Goal: Task Accomplishment & Management: Use online tool/utility

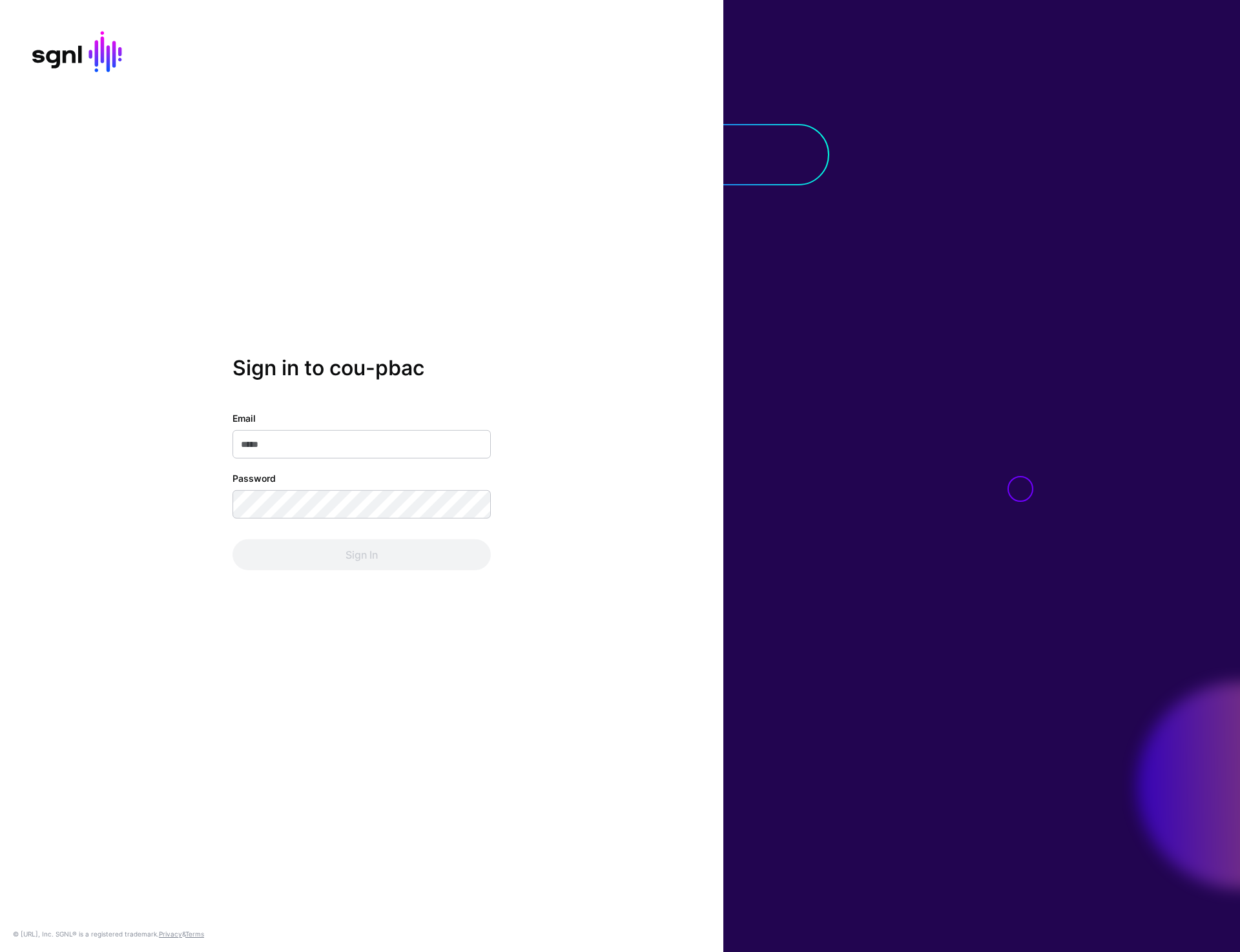
type input "**********"
click at [346, 548] on button "Sign In" at bounding box center [362, 554] width 258 height 31
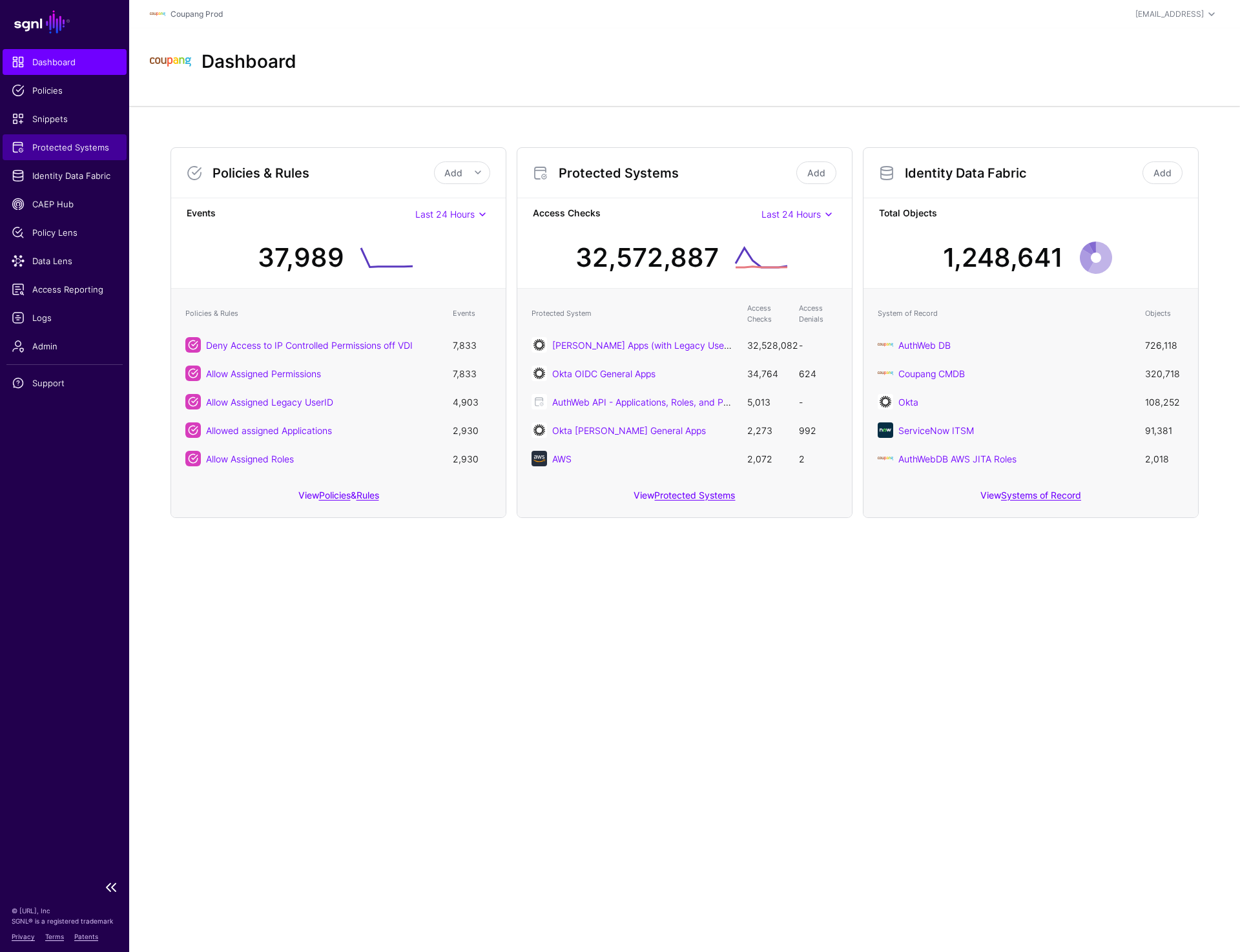
click at [86, 144] on span "Protected Systems" at bounding box center [64, 147] width 106 height 13
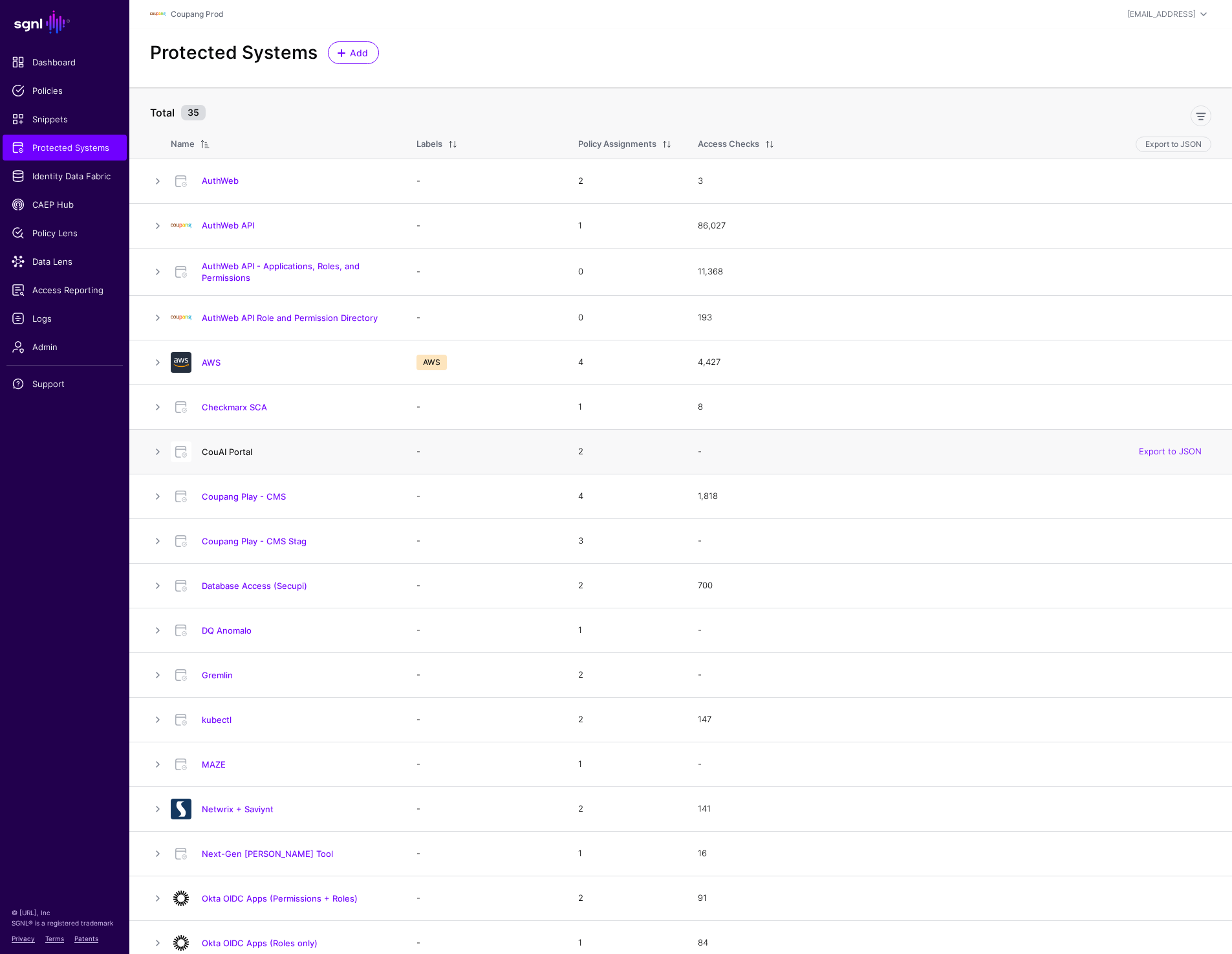
click at [218, 449] on link "CouAI Portal" at bounding box center [228, 451] width 51 height 10
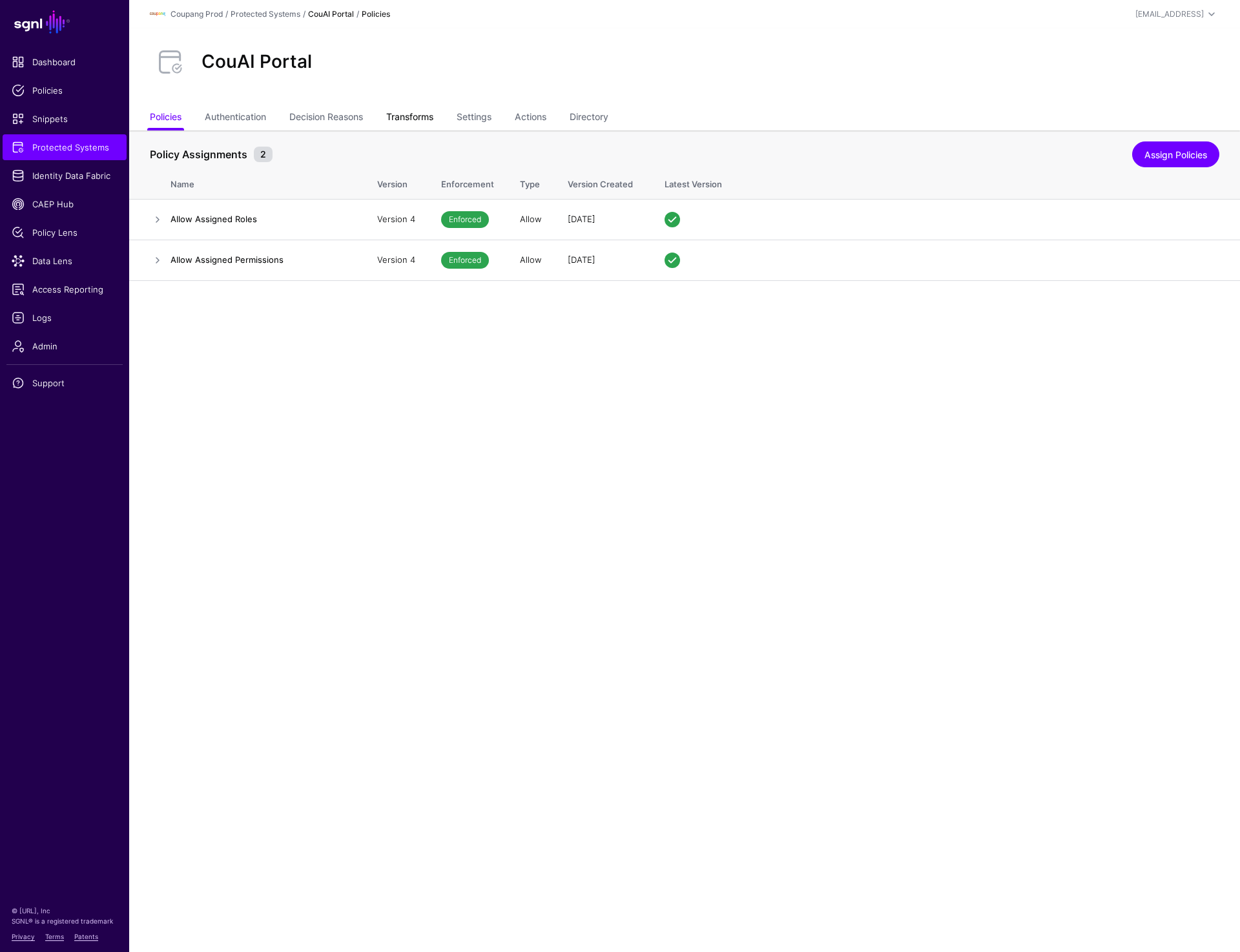
click at [422, 115] on link "Transforms" at bounding box center [410, 117] width 47 height 24
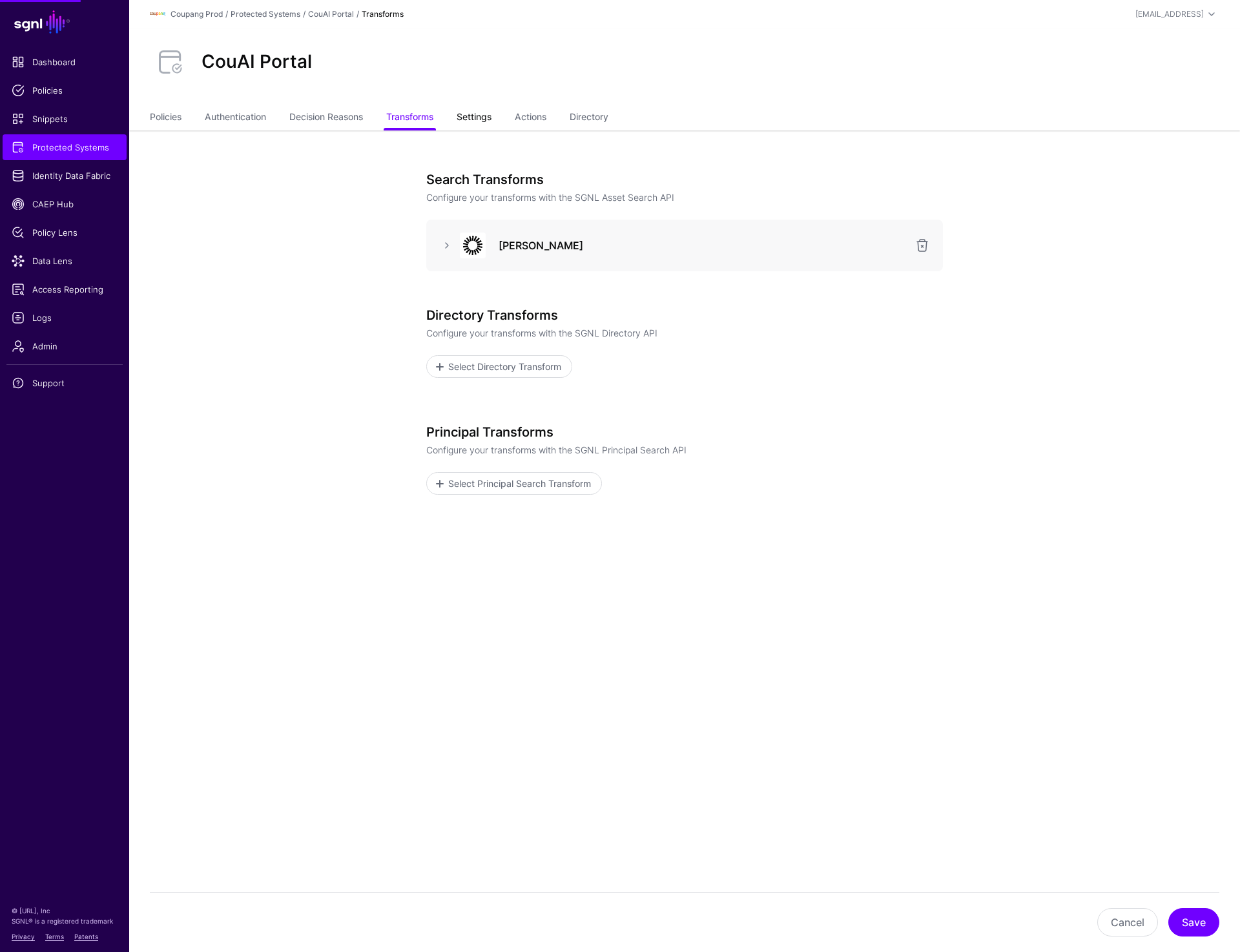
click at [489, 115] on link "Settings" at bounding box center [473, 117] width 35 height 24
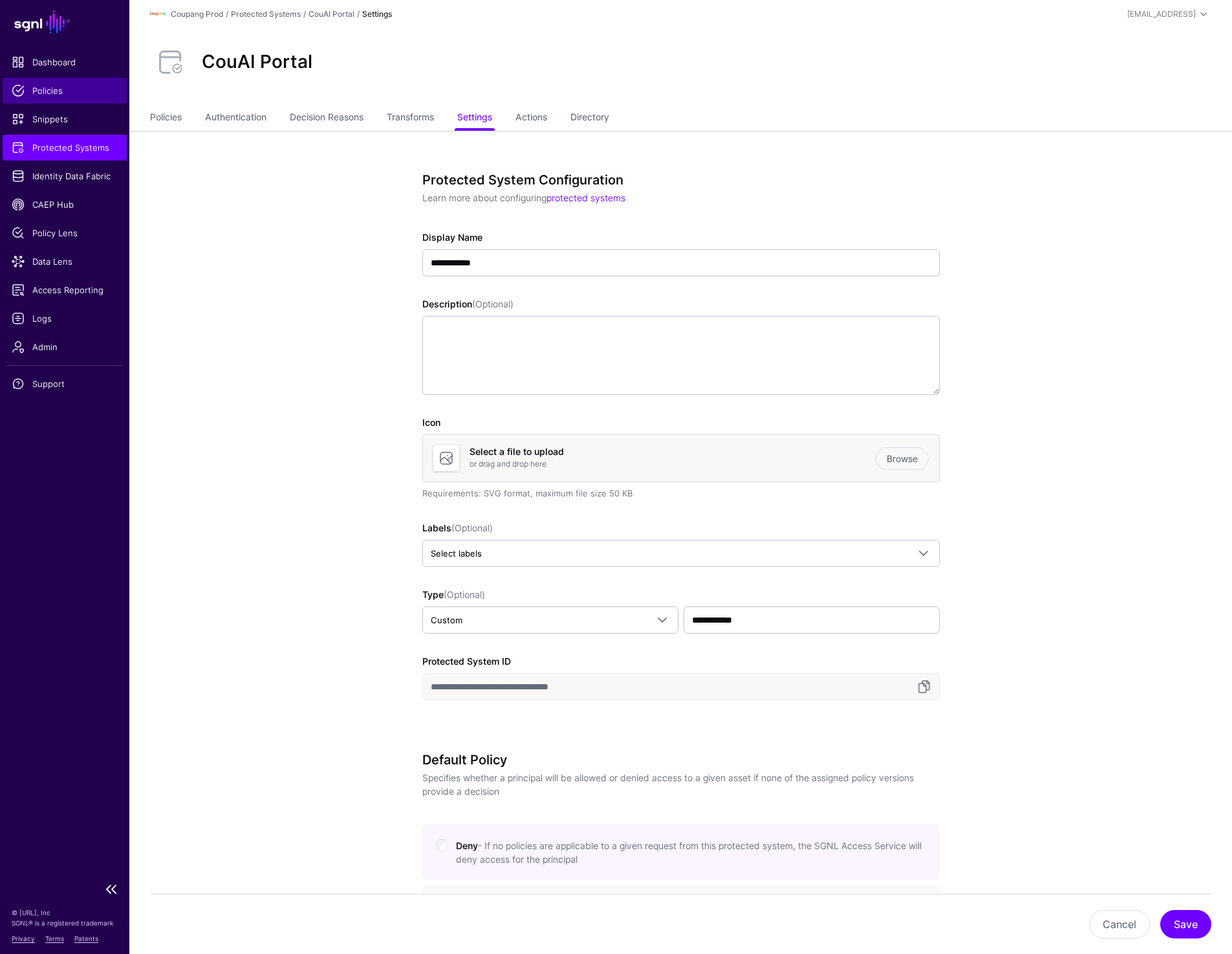
click at [60, 96] on span "Policies" at bounding box center [64, 90] width 106 height 13
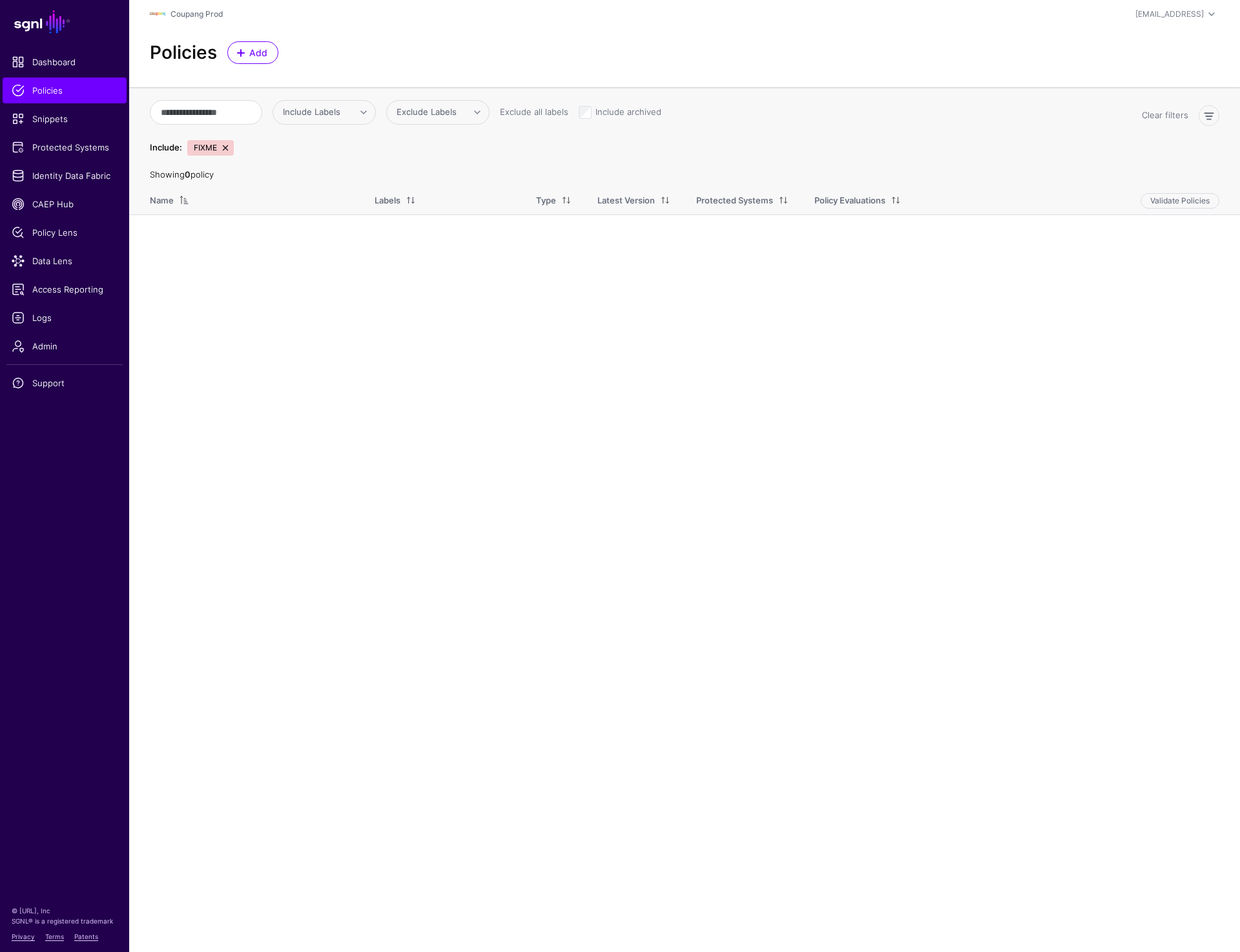
click at [229, 149] on link at bounding box center [226, 148] width 10 height 10
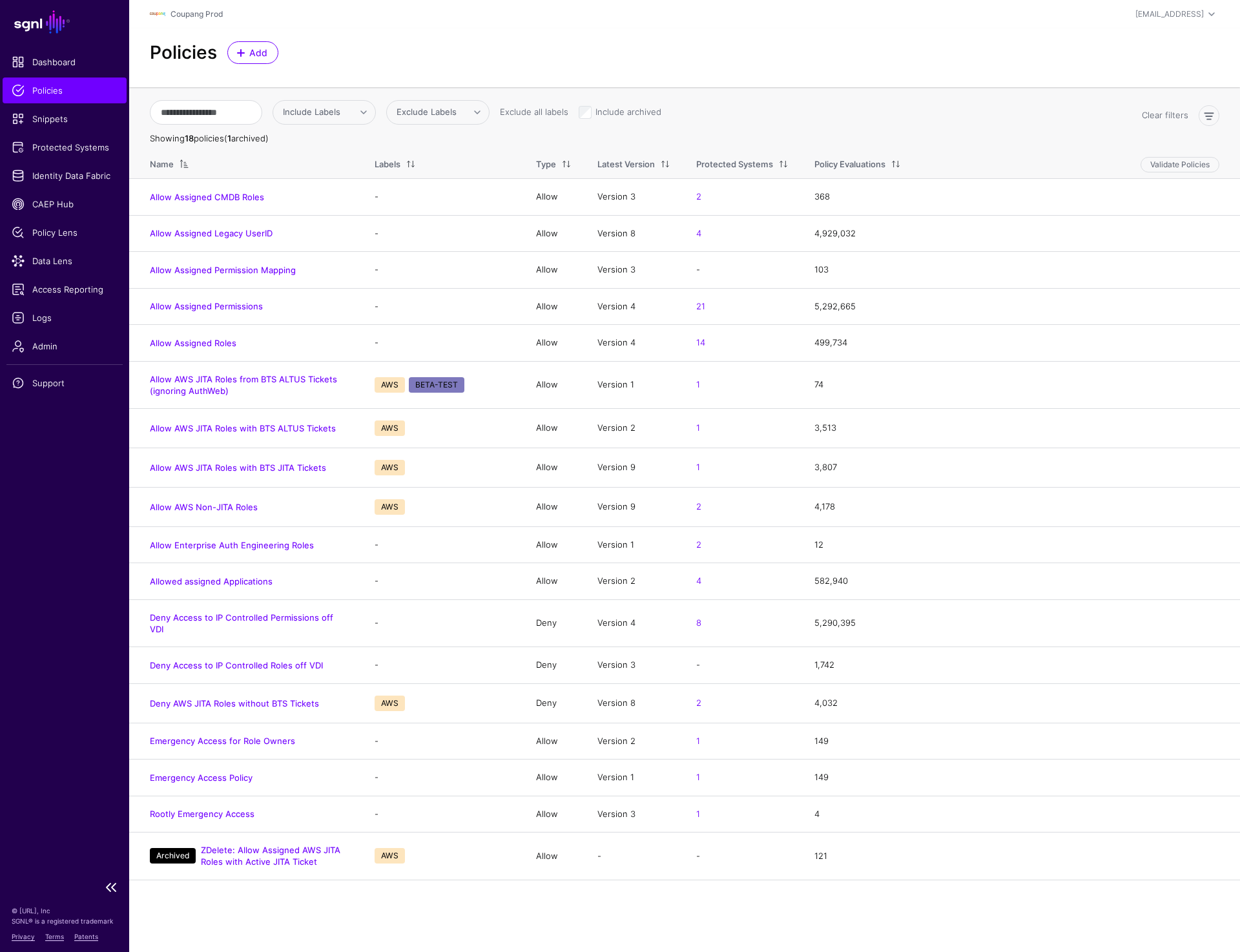
click at [48, 93] on span "Policies" at bounding box center [64, 90] width 106 height 13
click at [48, 145] on span "Protected Systems" at bounding box center [64, 147] width 106 height 13
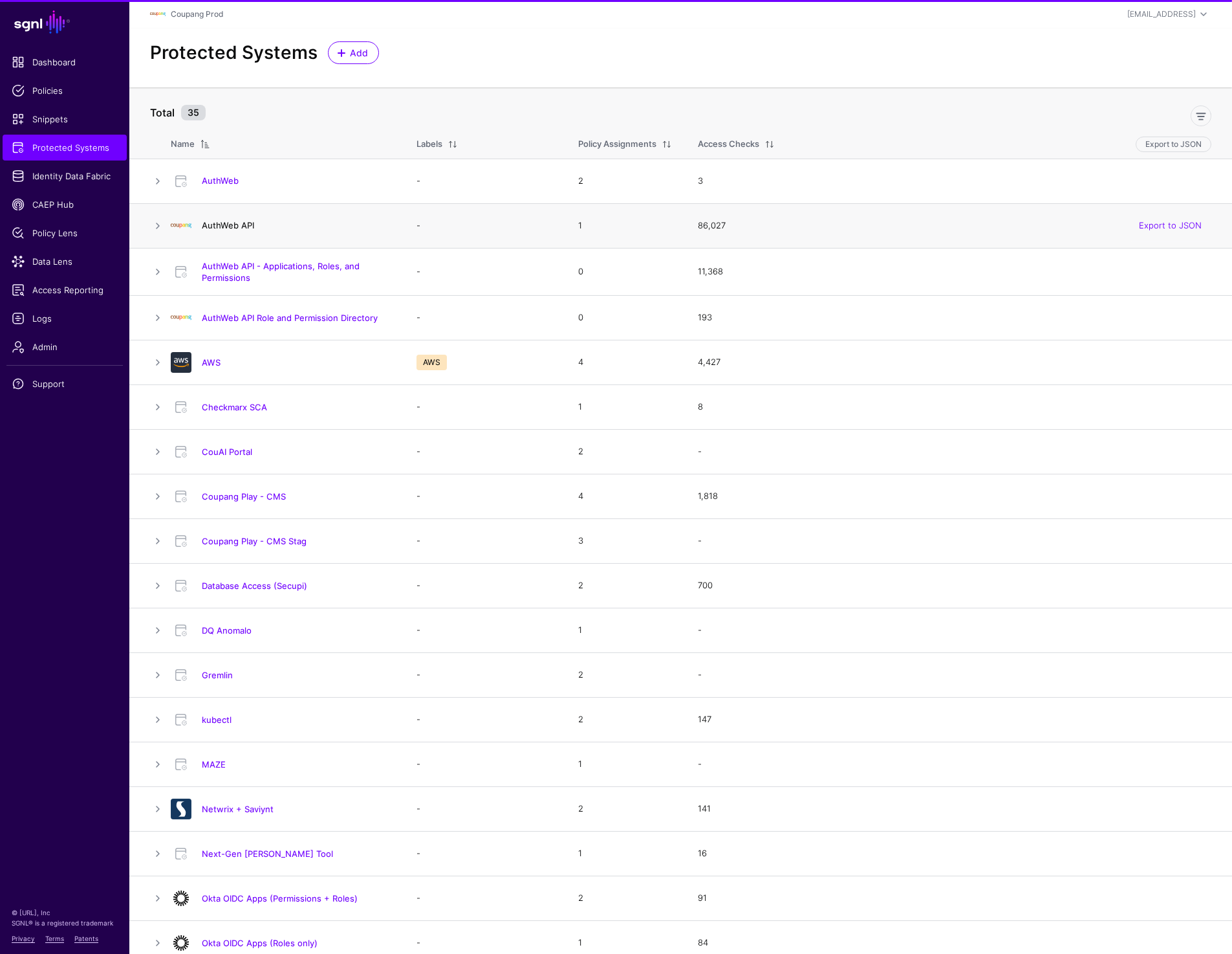
click at [240, 227] on link "AuthWeb API" at bounding box center [228, 225] width 52 height 10
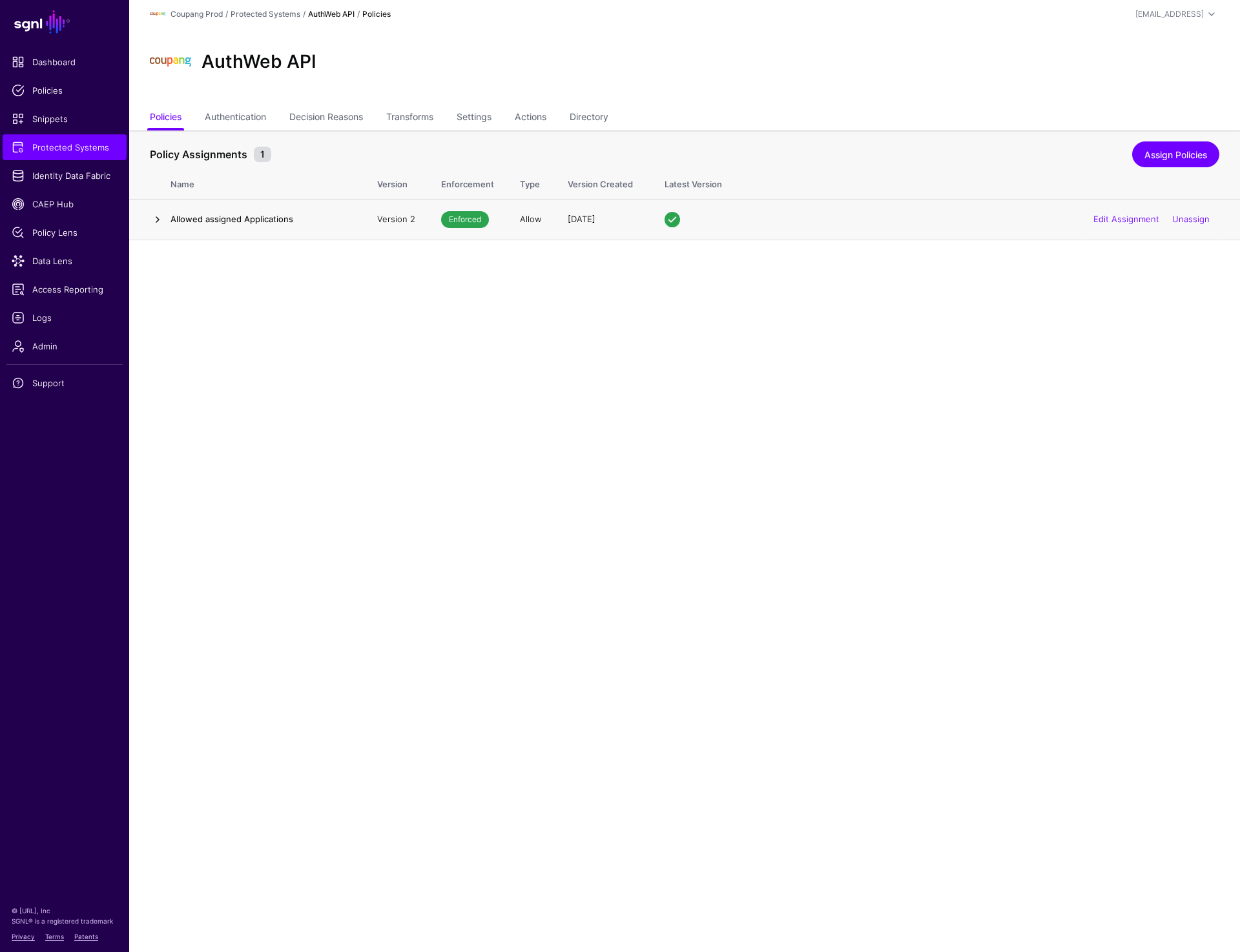
click at [155, 218] on link at bounding box center [157, 220] width 15 height 15
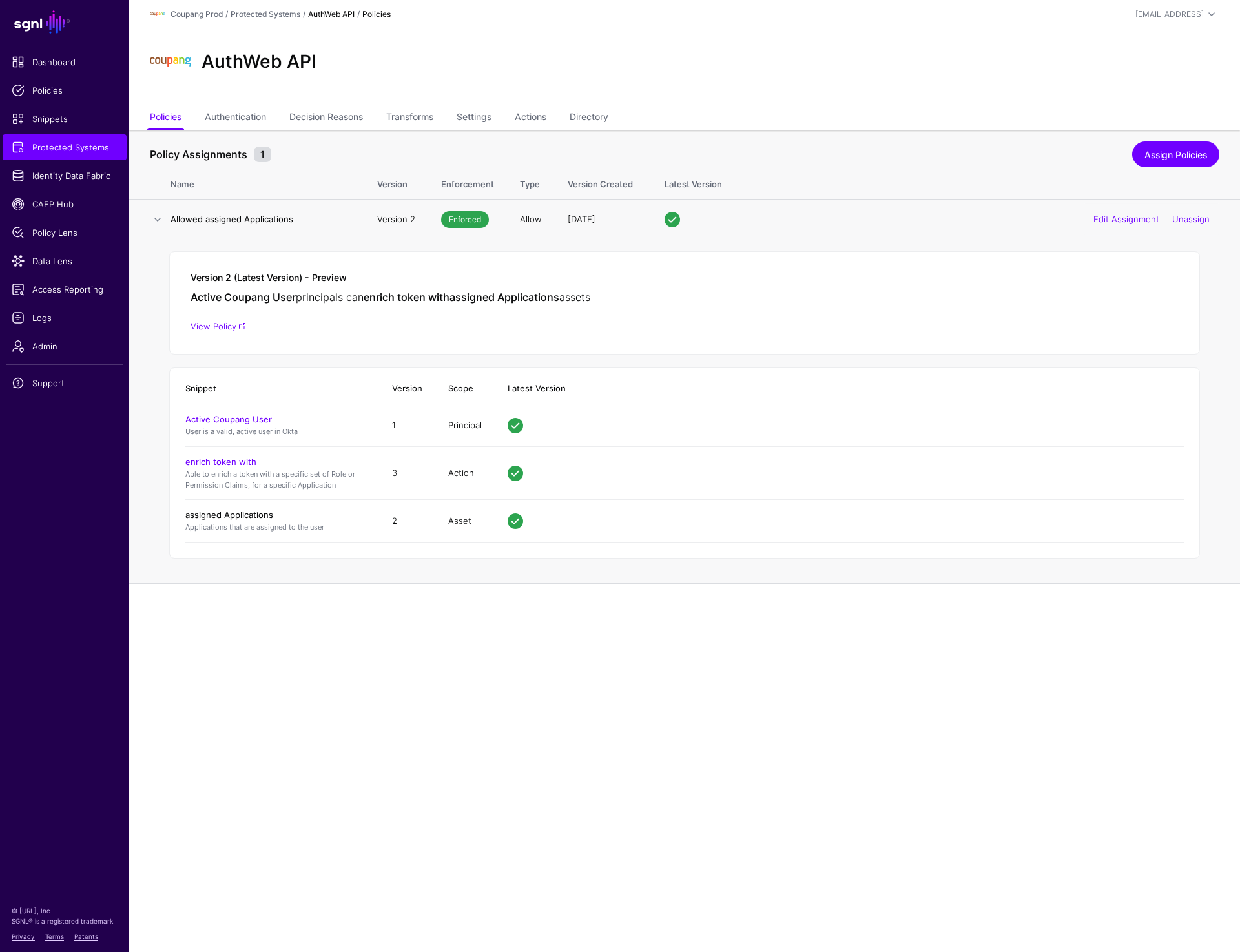
click at [229, 516] on link "assigned Applications" at bounding box center [229, 514] width 88 height 10
click at [57, 121] on span "Snippets" at bounding box center [64, 118] width 106 height 13
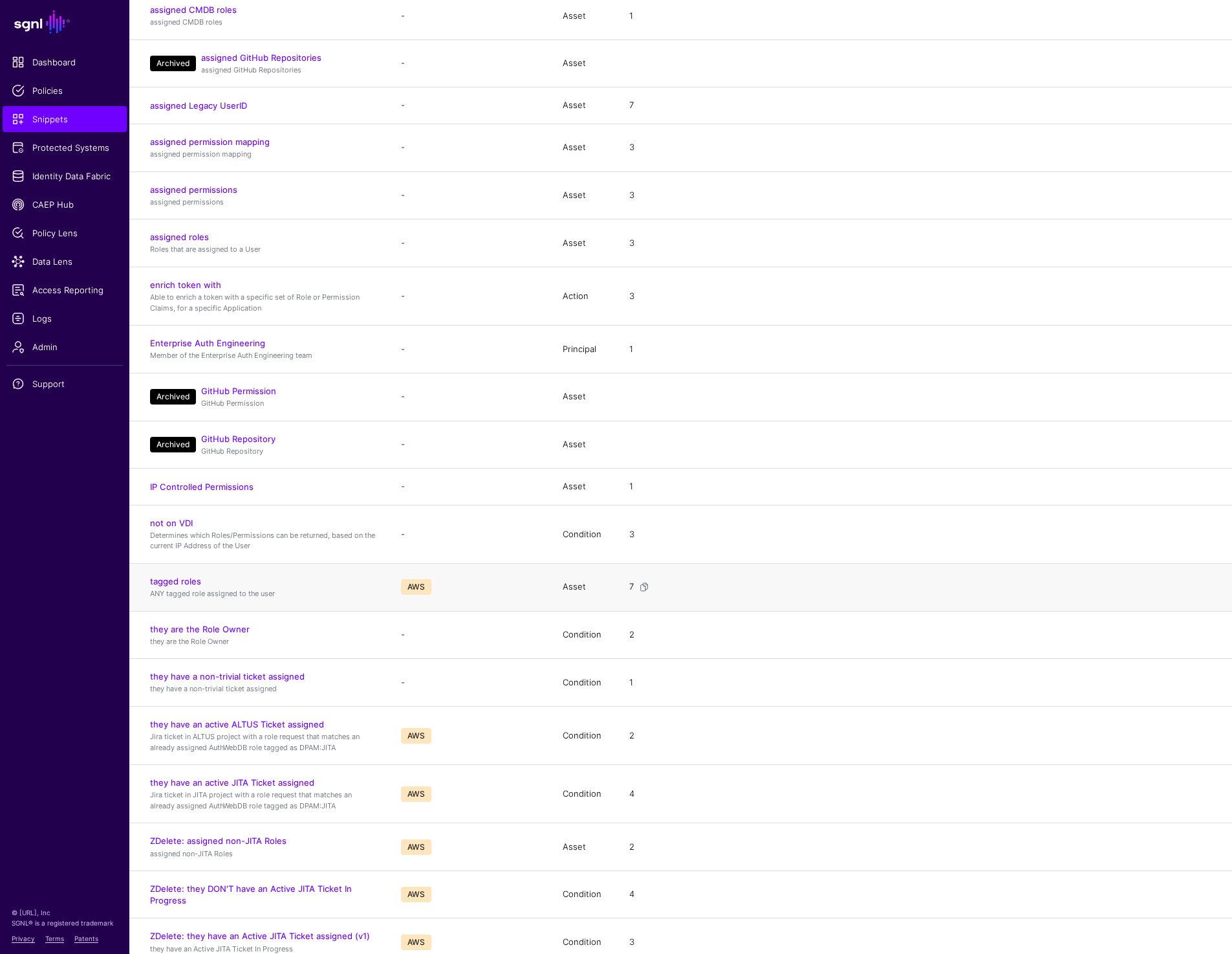
scroll to position [596, 0]
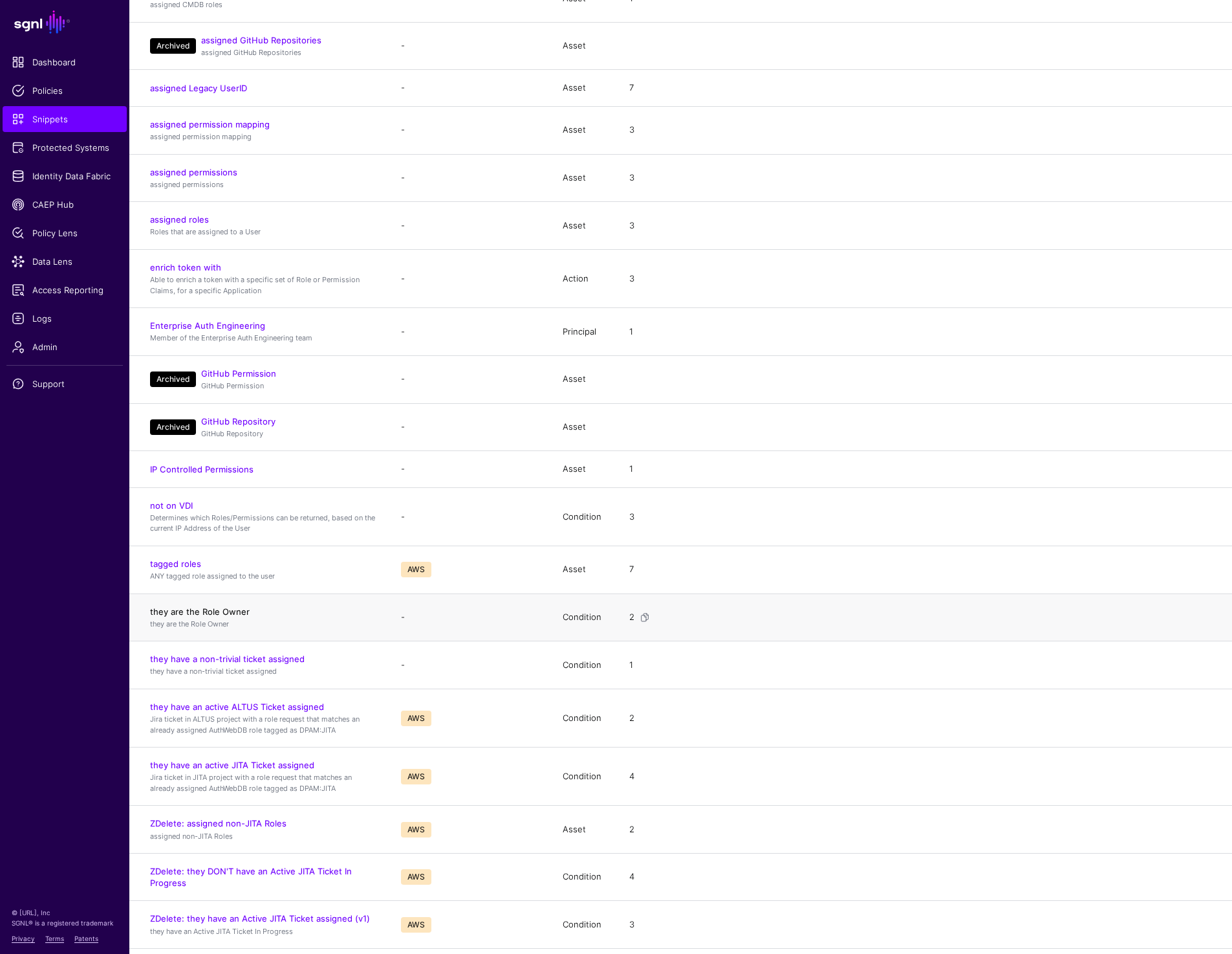
click at [223, 609] on link "they are the Role Owner" at bounding box center [200, 611] width 100 height 10
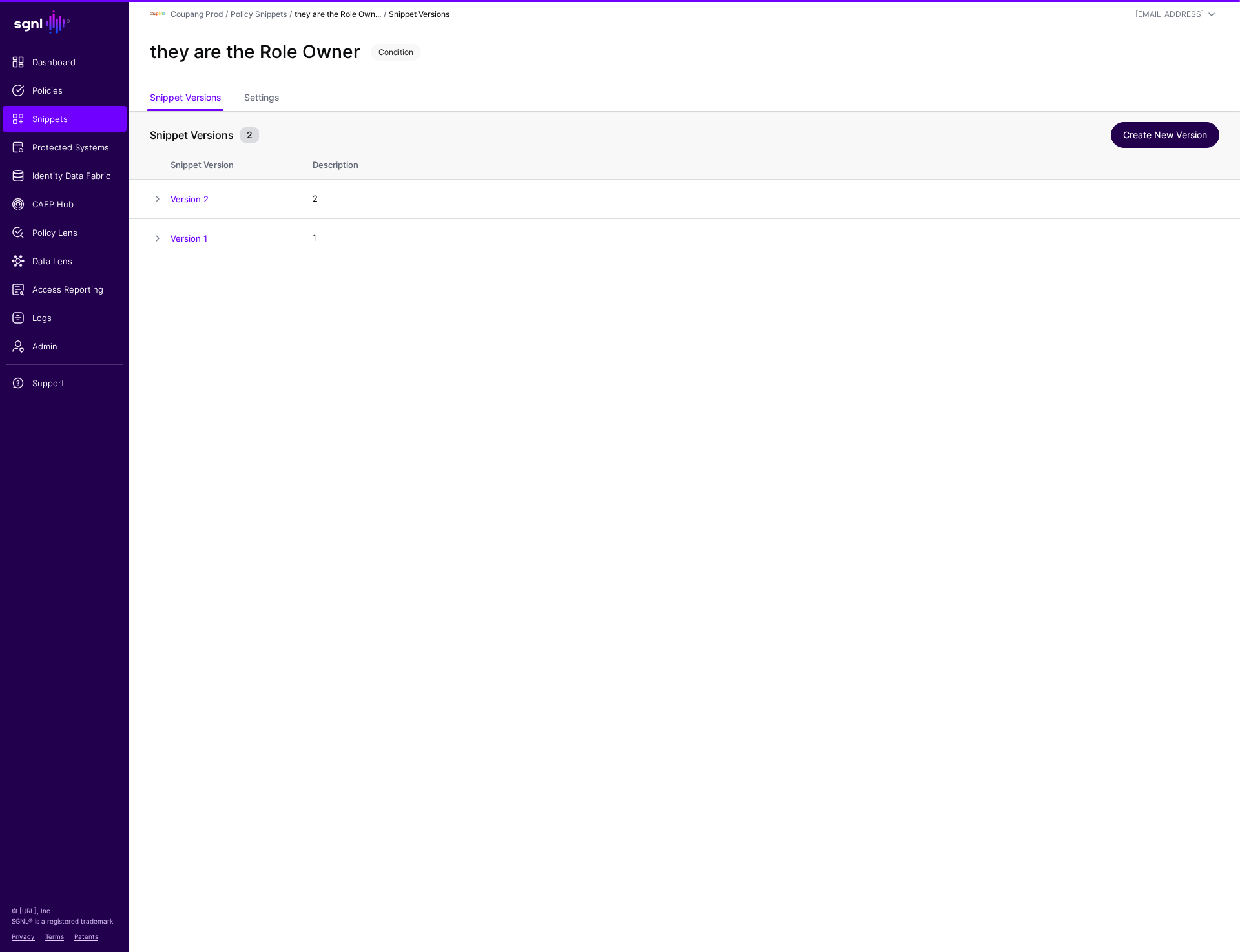
click at [1177, 128] on link "Create New Version" at bounding box center [1165, 134] width 108 height 26
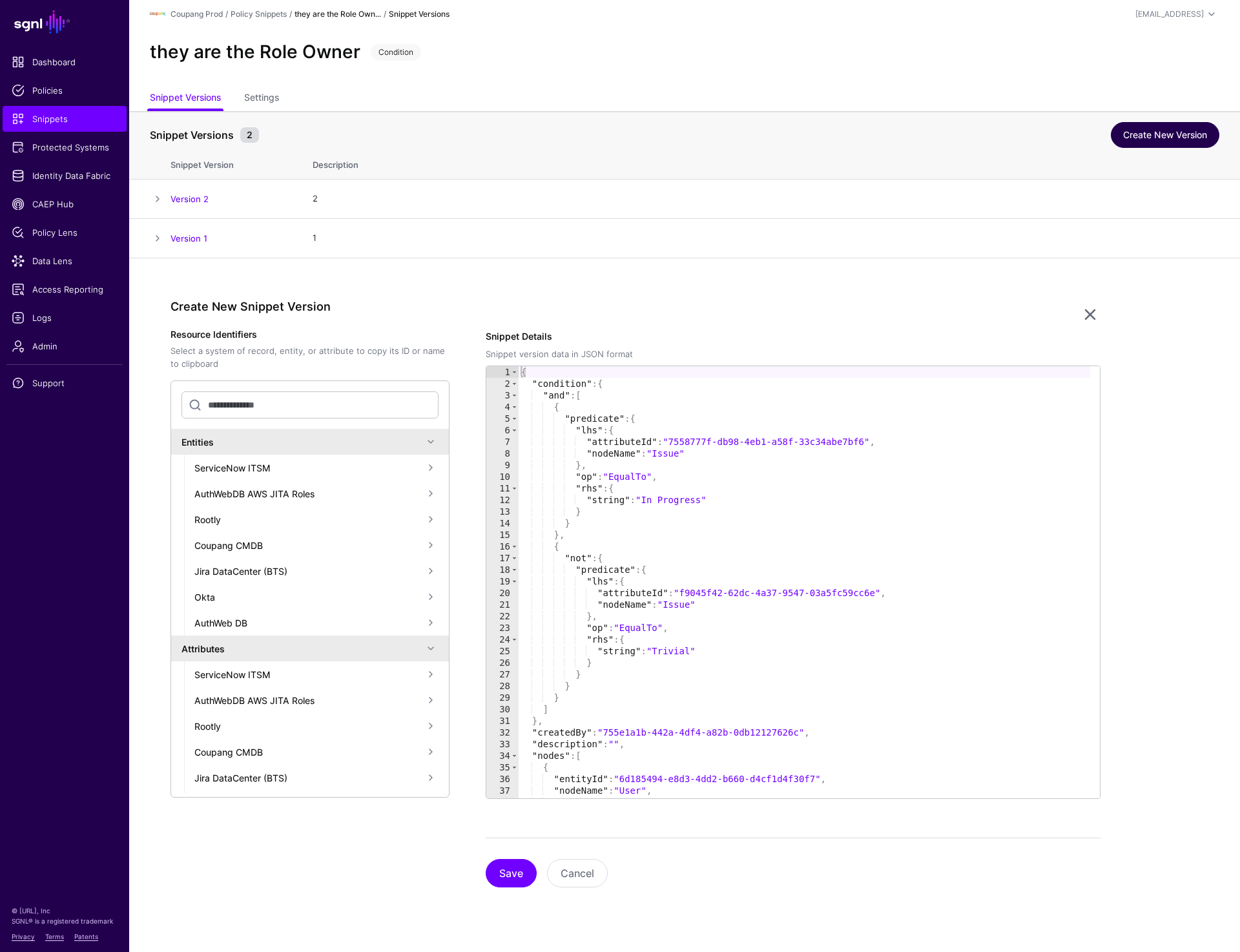
click at [1172, 141] on link "Create New Version" at bounding box center [1165, 134] width 108 height 26
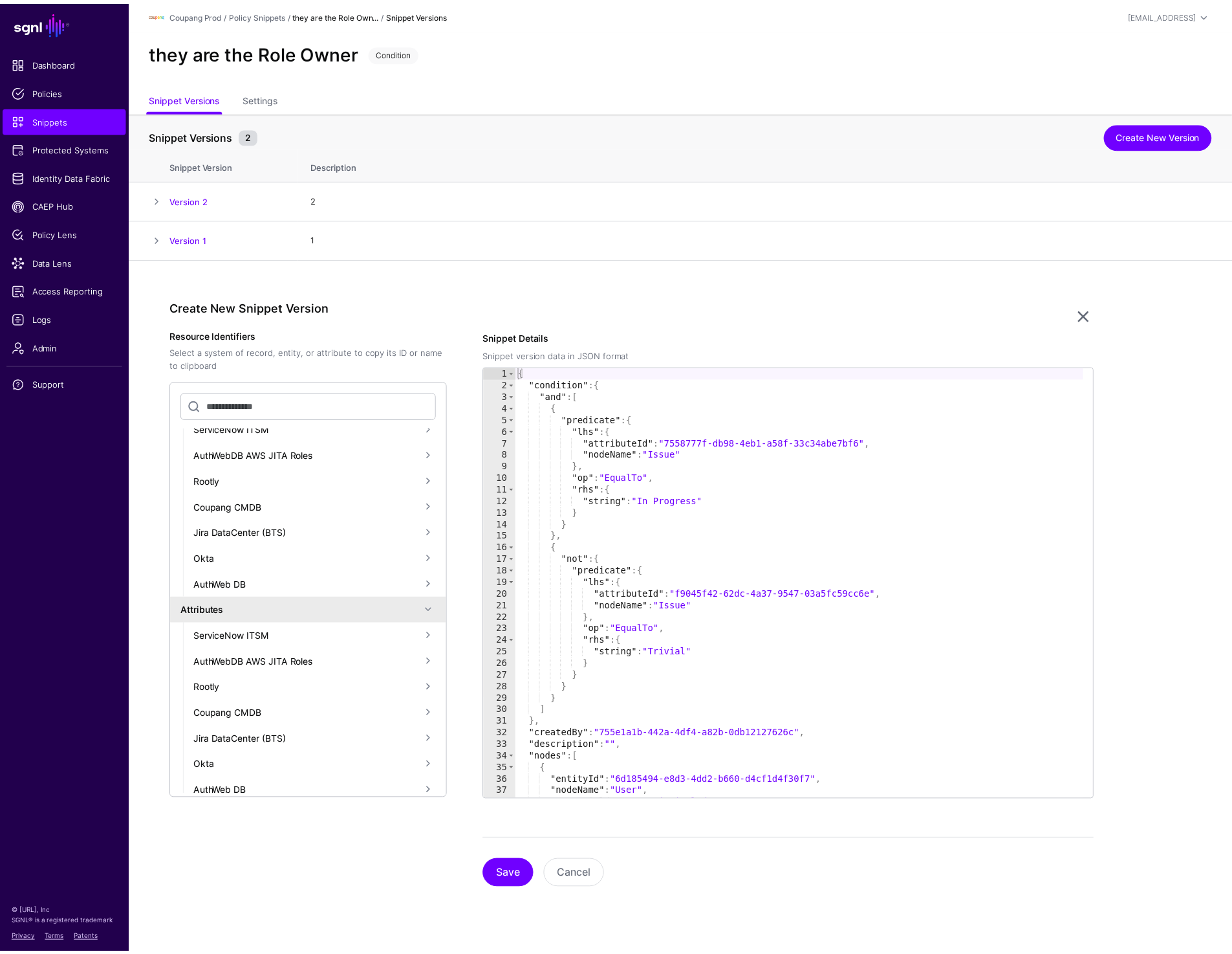
scroll to position [51, 0]
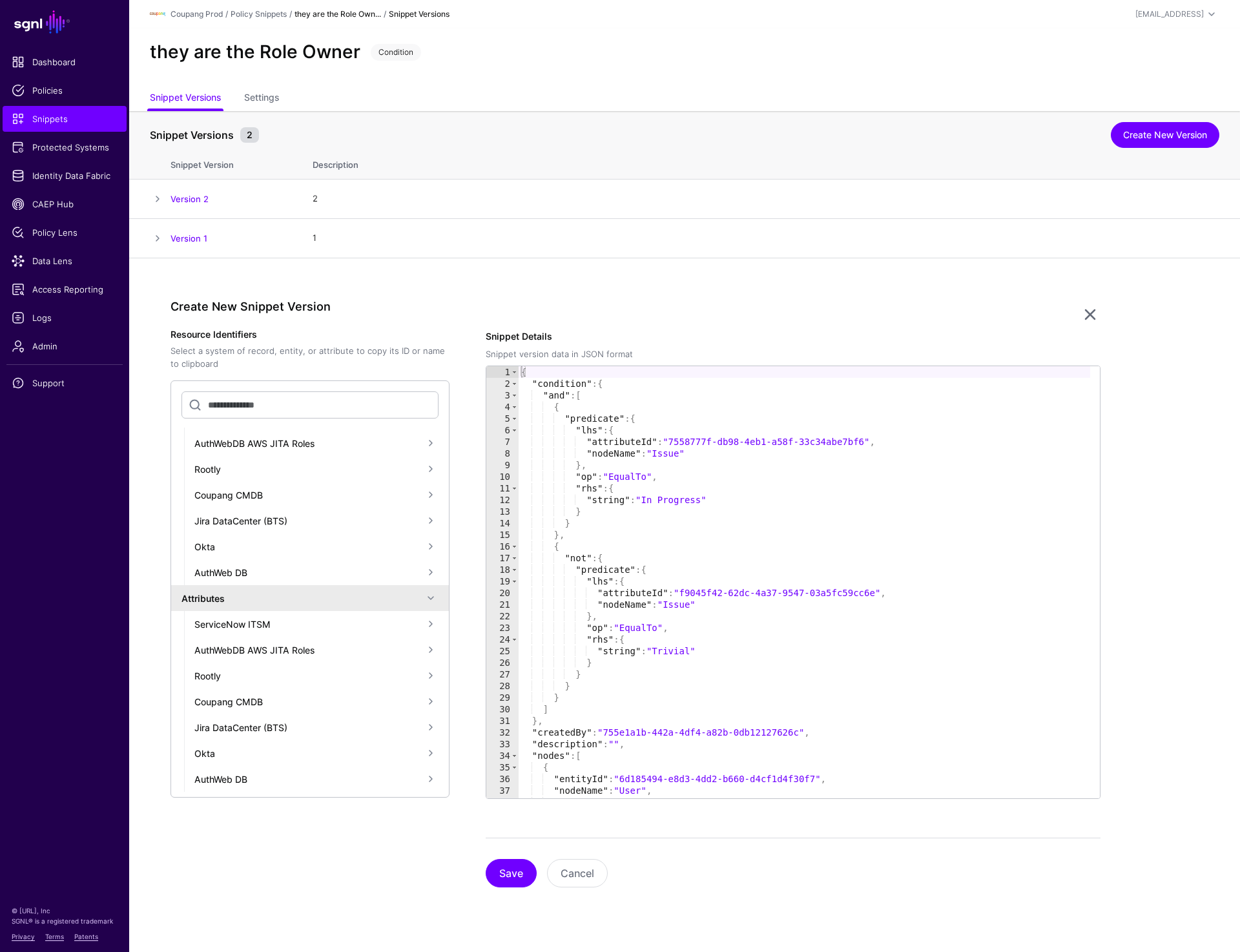
click at [733, 656] on div "{ "condition" : { "and" : [ { "predicate" : { "lhs" : { "attributeId" : "755877…" at bounding box center [804, 593] width 572 height 455
type textarea "**********"
click at [264, 10] on link "Policy Snippets" at bounding box center [258, 14] width 57 height 9
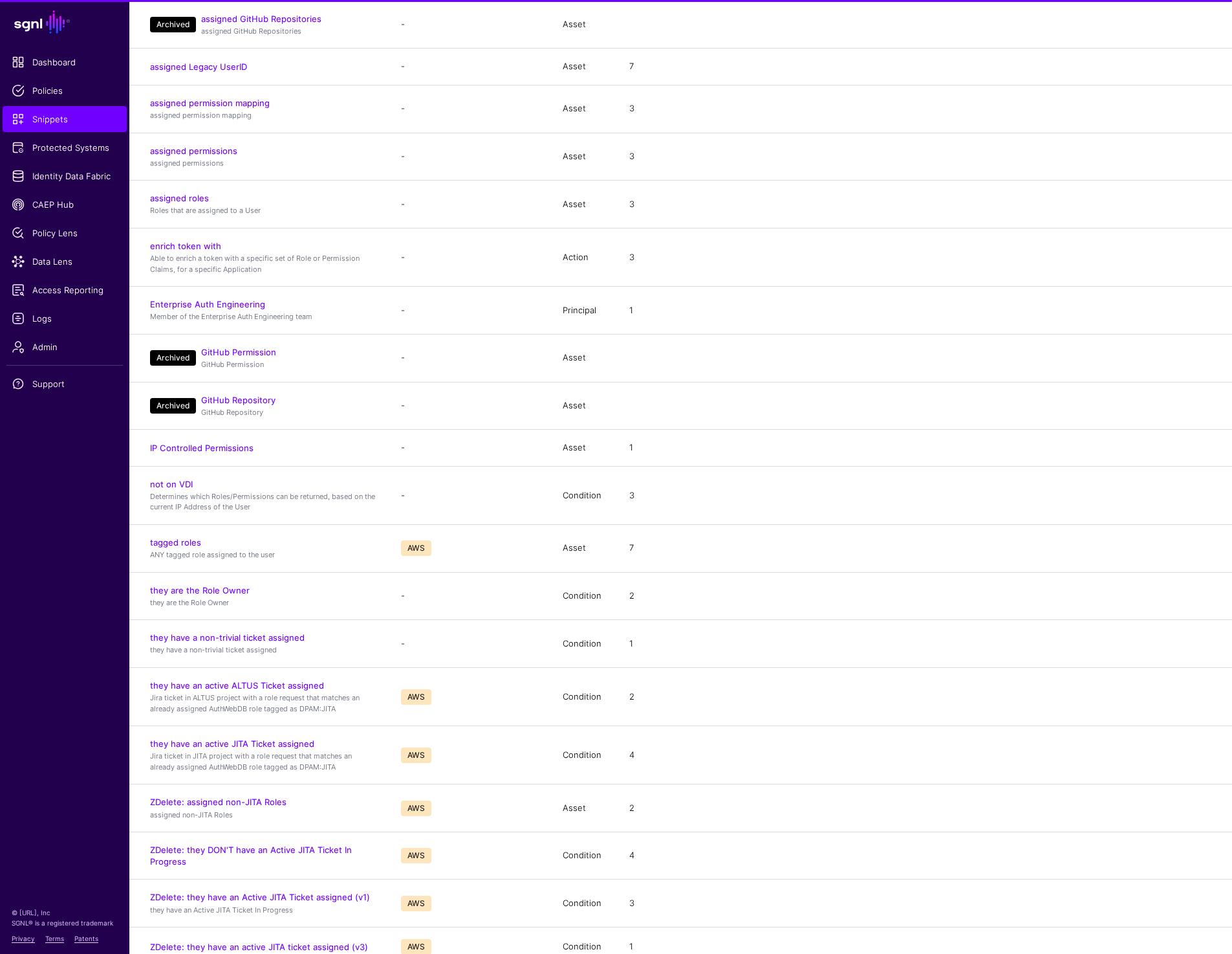
scroll to position [670, 0]
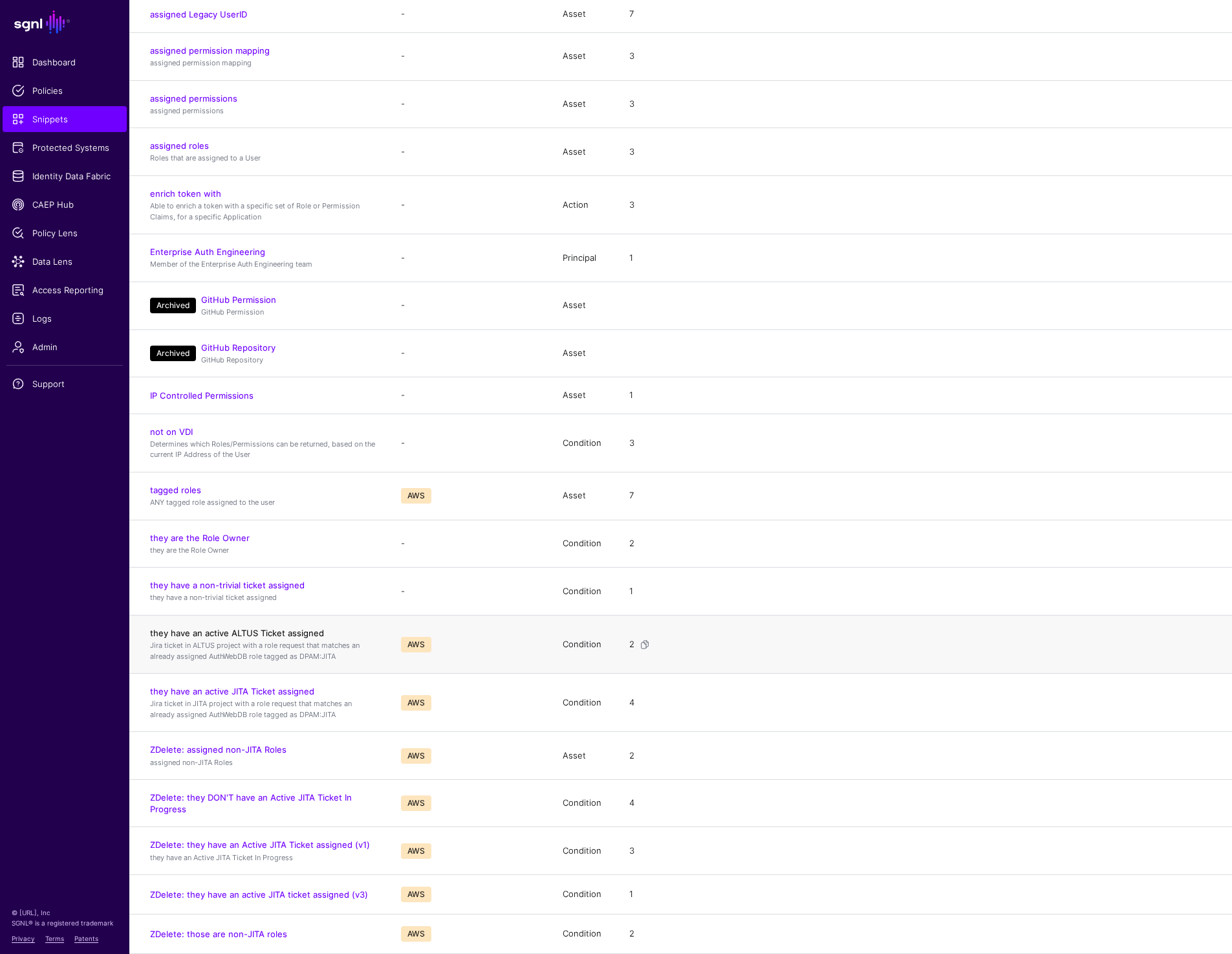
click at [212, 632] on link "they have an active ALTUS Ticket assigned" at bounding box center [237, 632] width 174 height 10
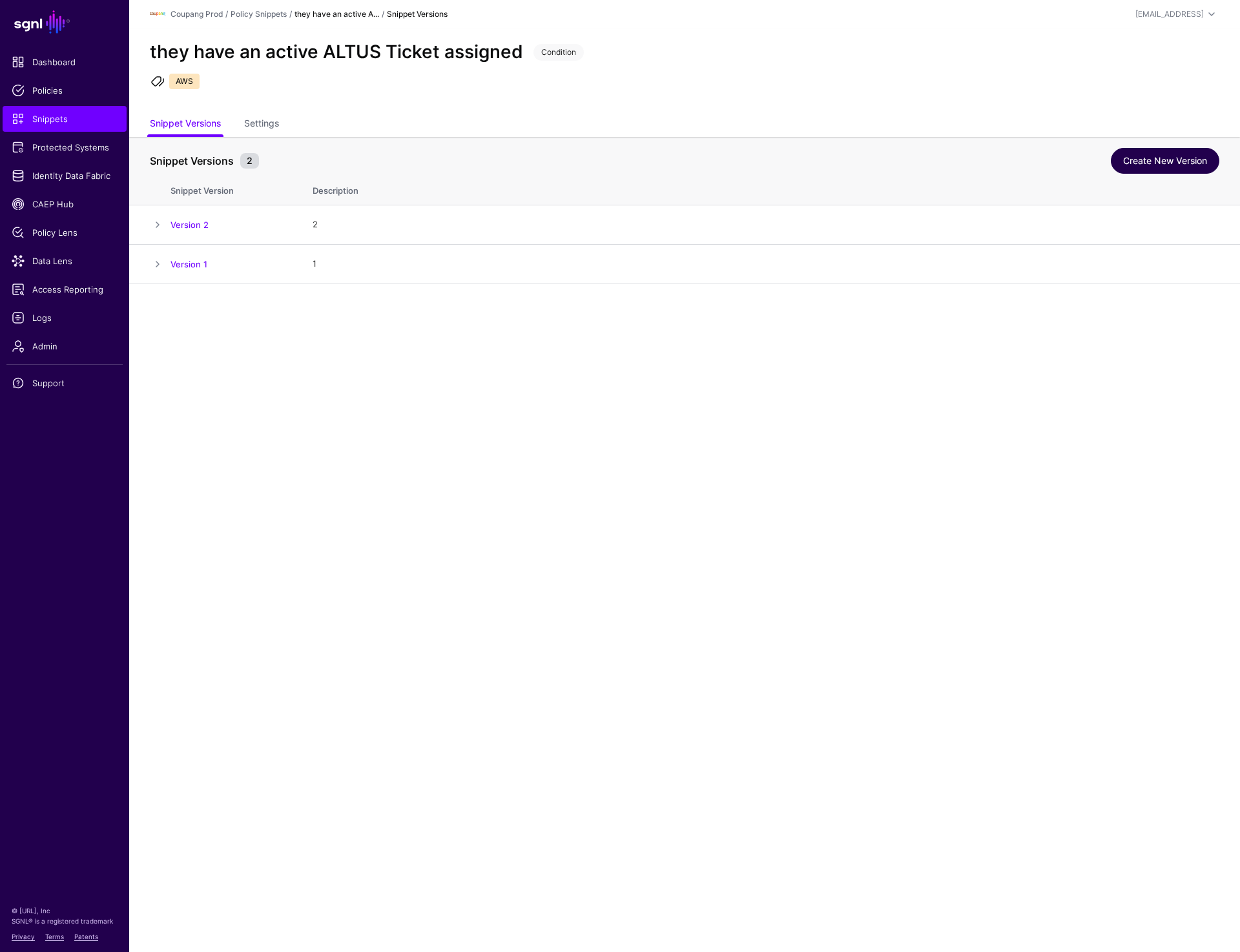
click at [1140, 166] on link "Create New Version" at bounding box center [1165, 160] width 108 height 26
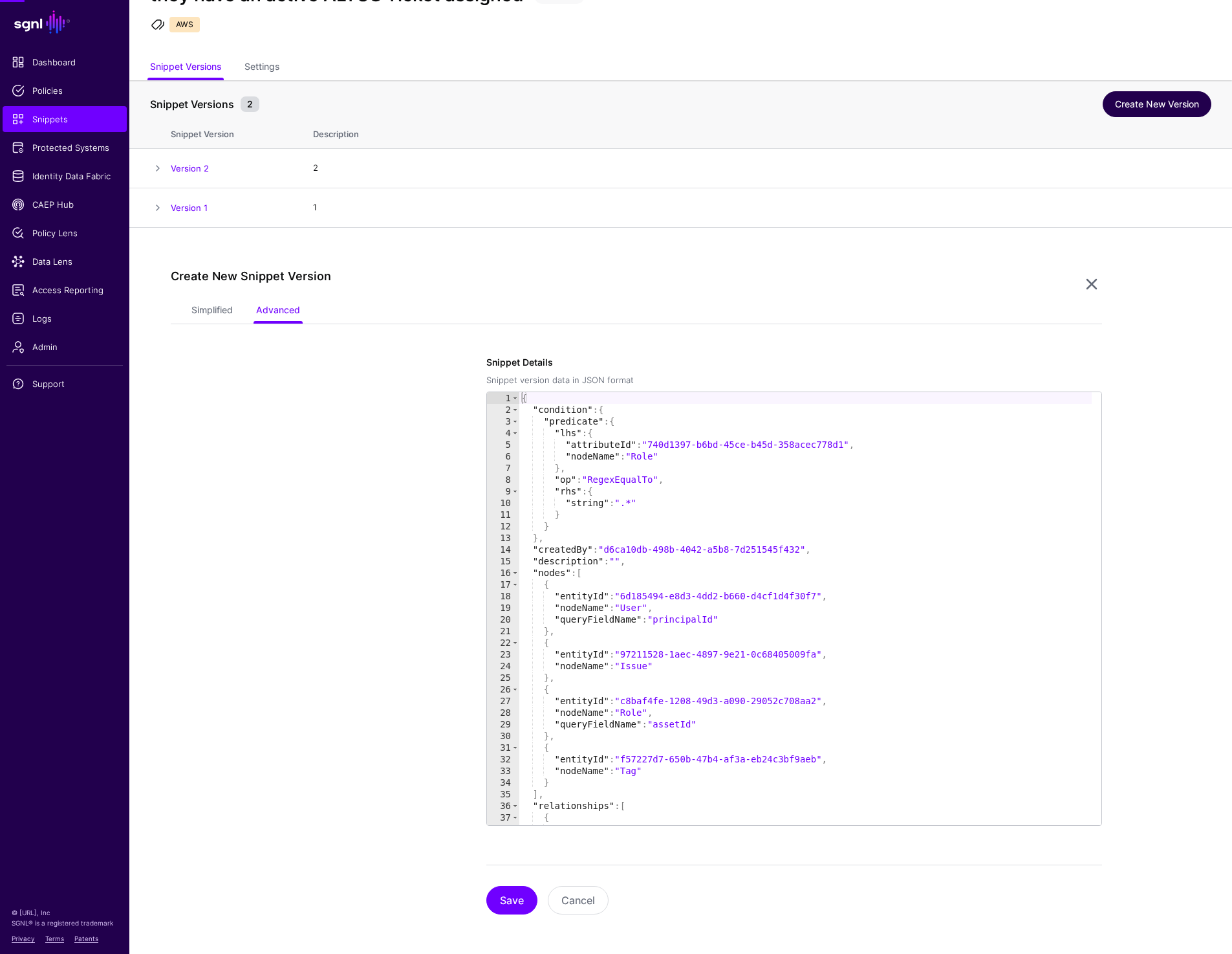
scroll to position [59, 0]
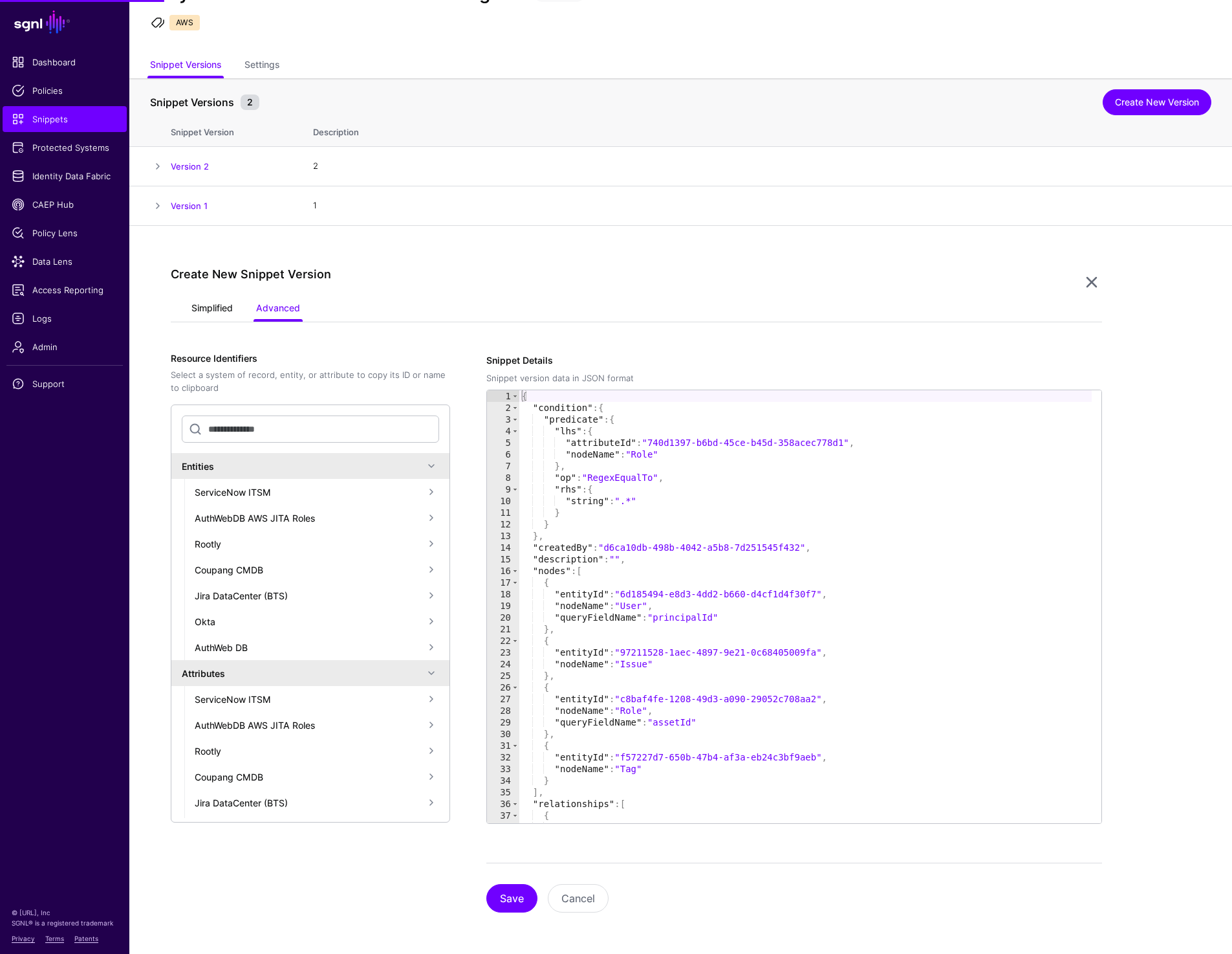
click at [203, 319] on link "Simplified" at bounding box center [212, 309] width 41 height 25
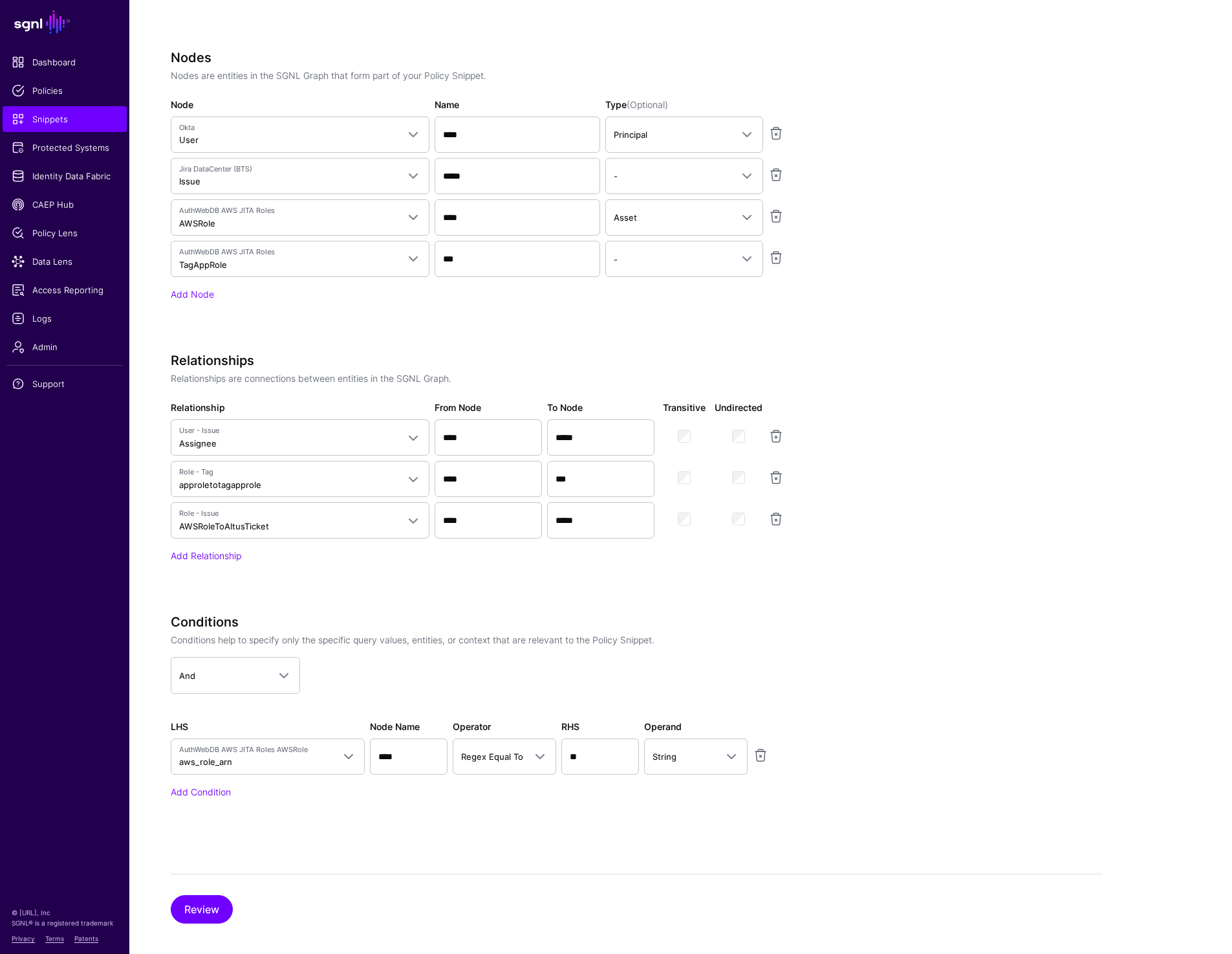
scroll to position [616, 0]
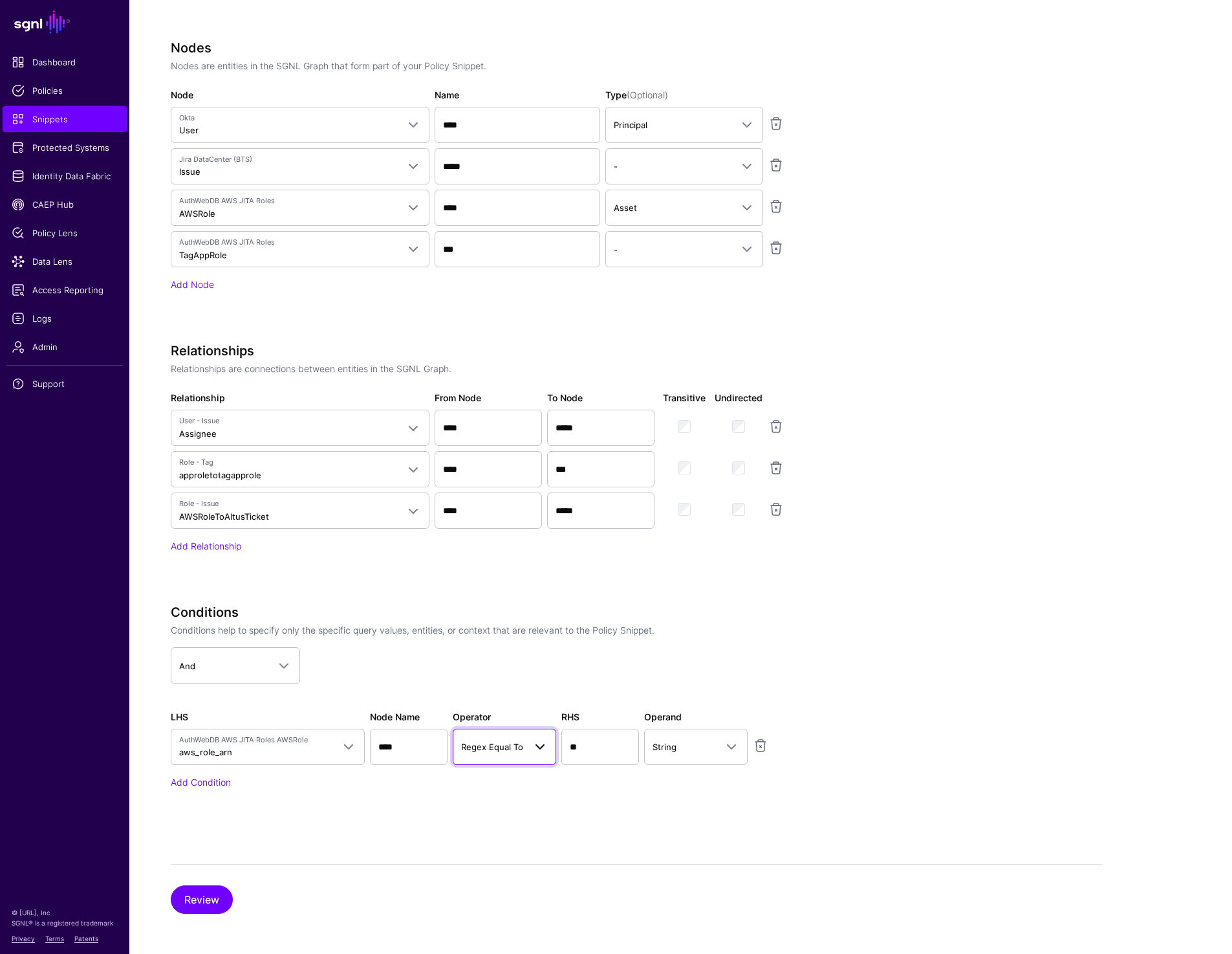
click at [492, 755] on link "Regex Equal To" at bounding box center [504, 747] width 103 height 36
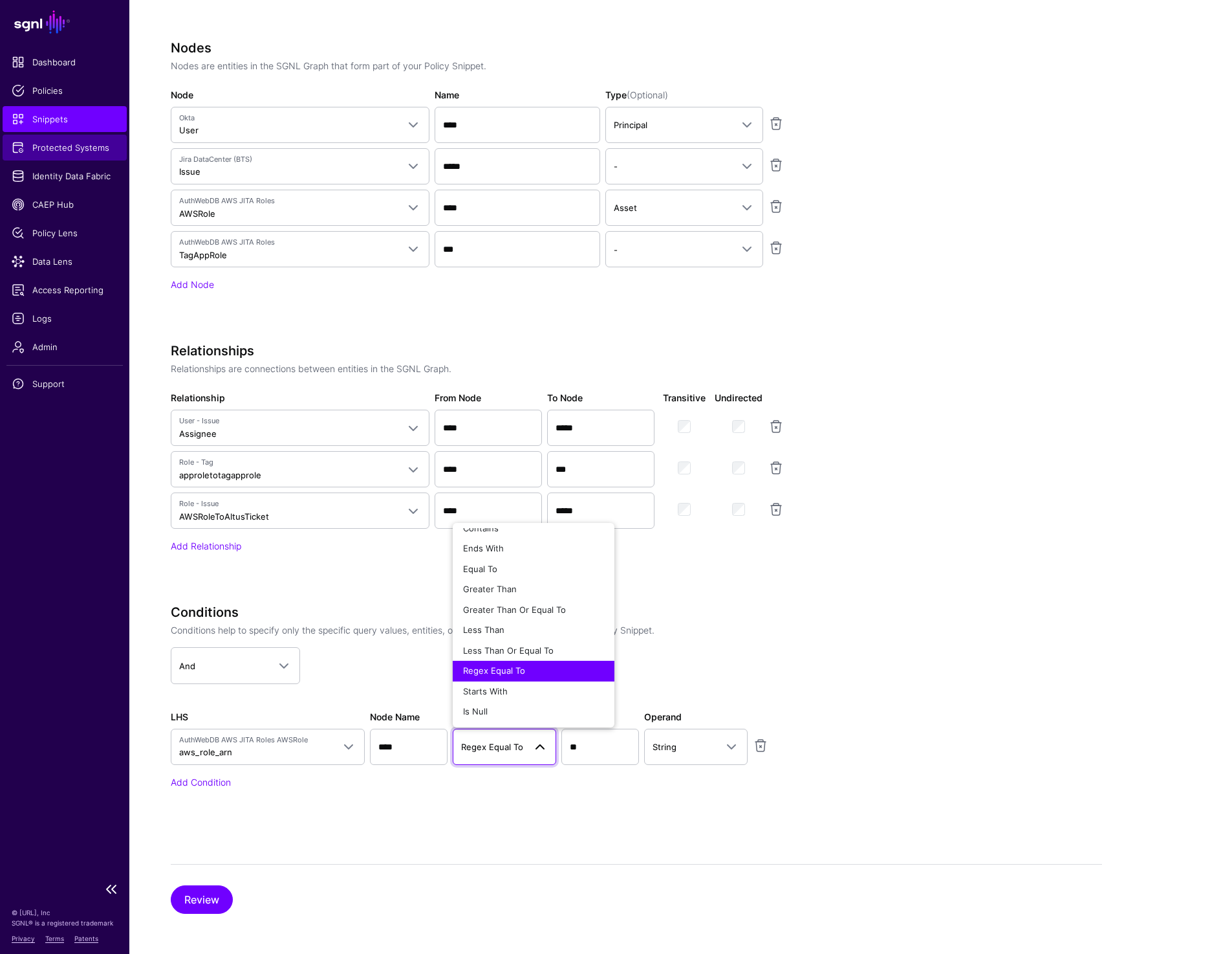
click at [67, 146] on span "Protected Systems" at bounding box center [64, 147] width 106 height 13
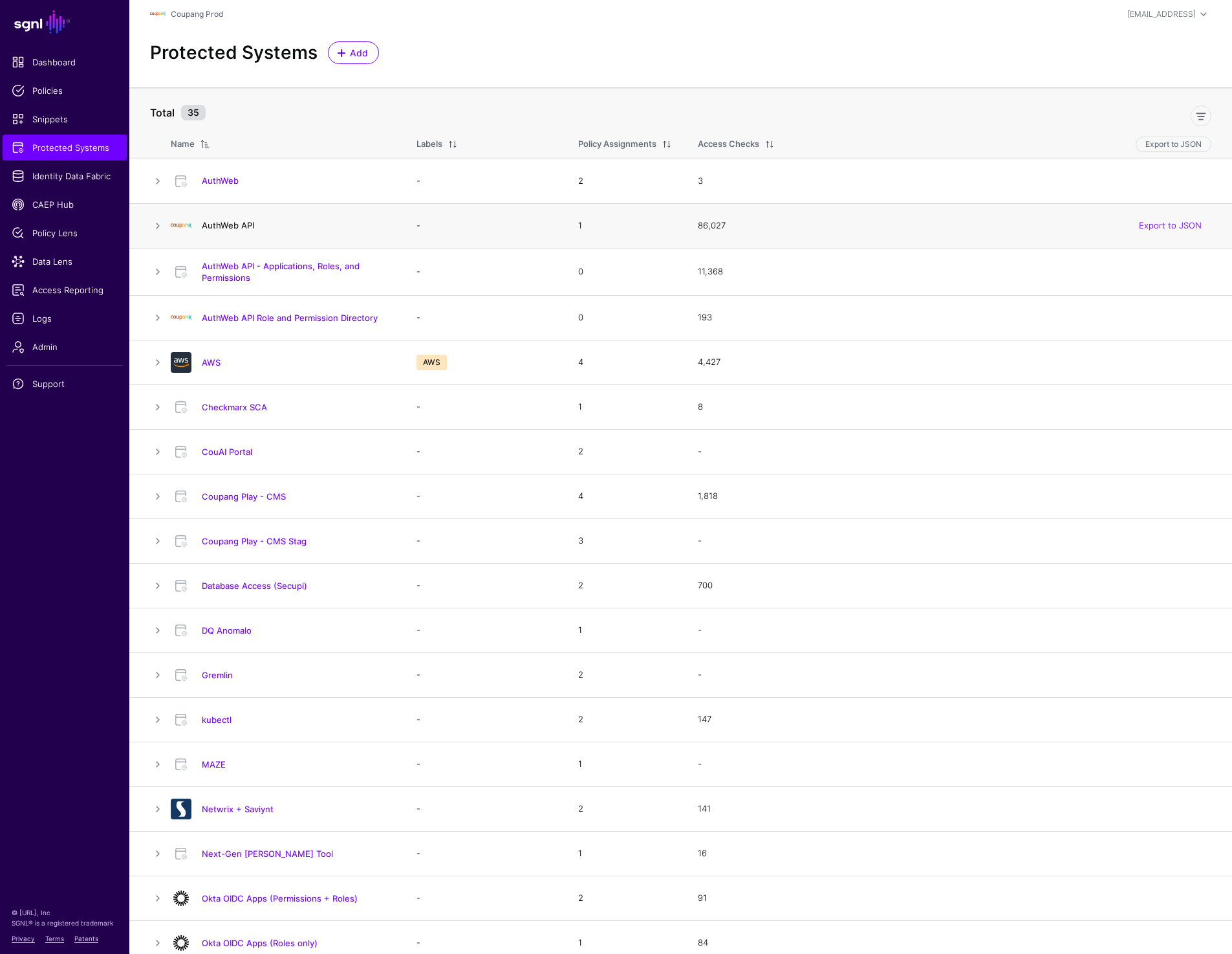
click at [218, 226] on link "AuthWeb API" at bounding box center [228, 225] width 52 height 10
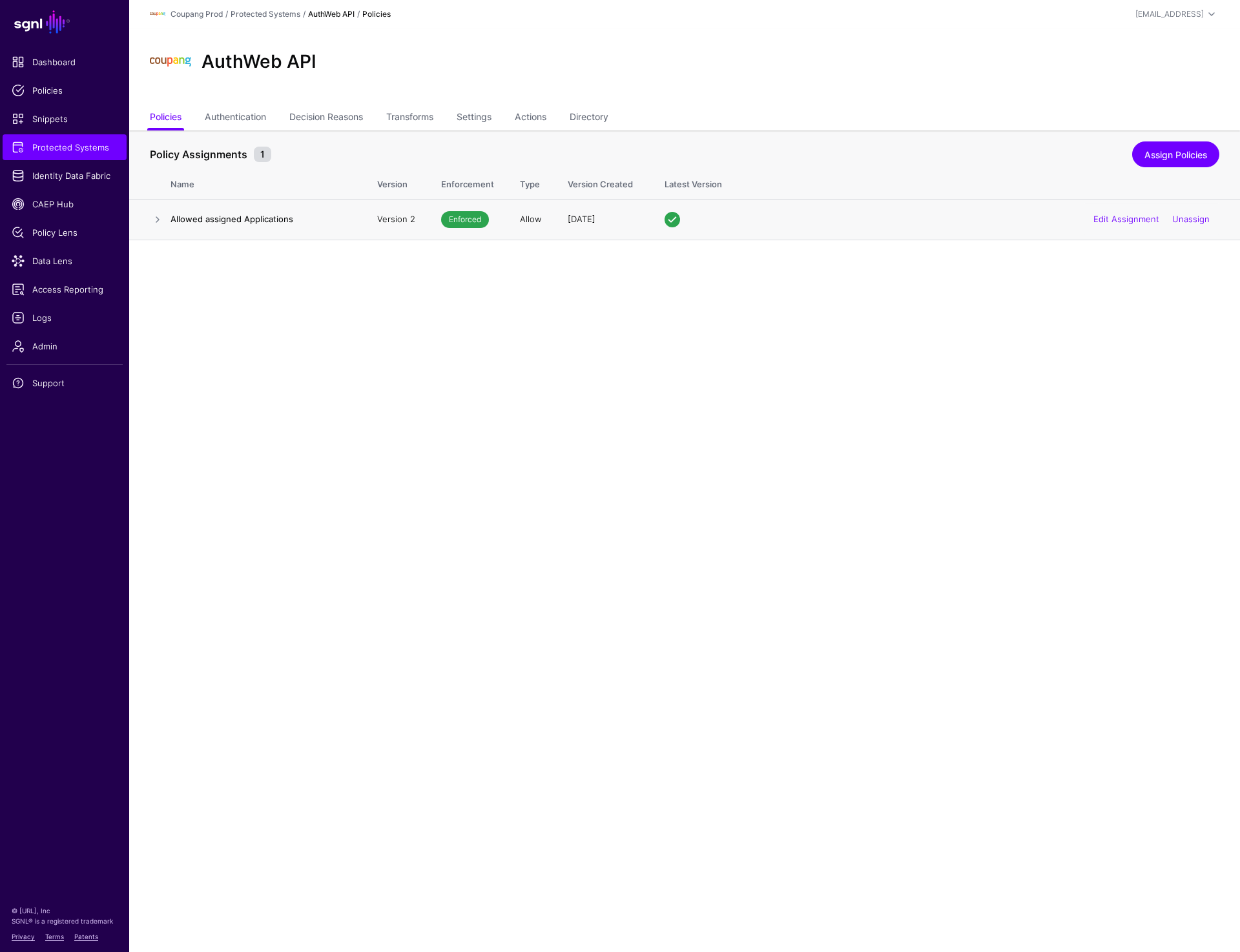
click at [218, 221] on h4 "Allowed assigned Applications" at bounding box center [261, 219] width 181 height 12
click at [155, 222] on link at bounding box center [157, 220] width 15 height 15
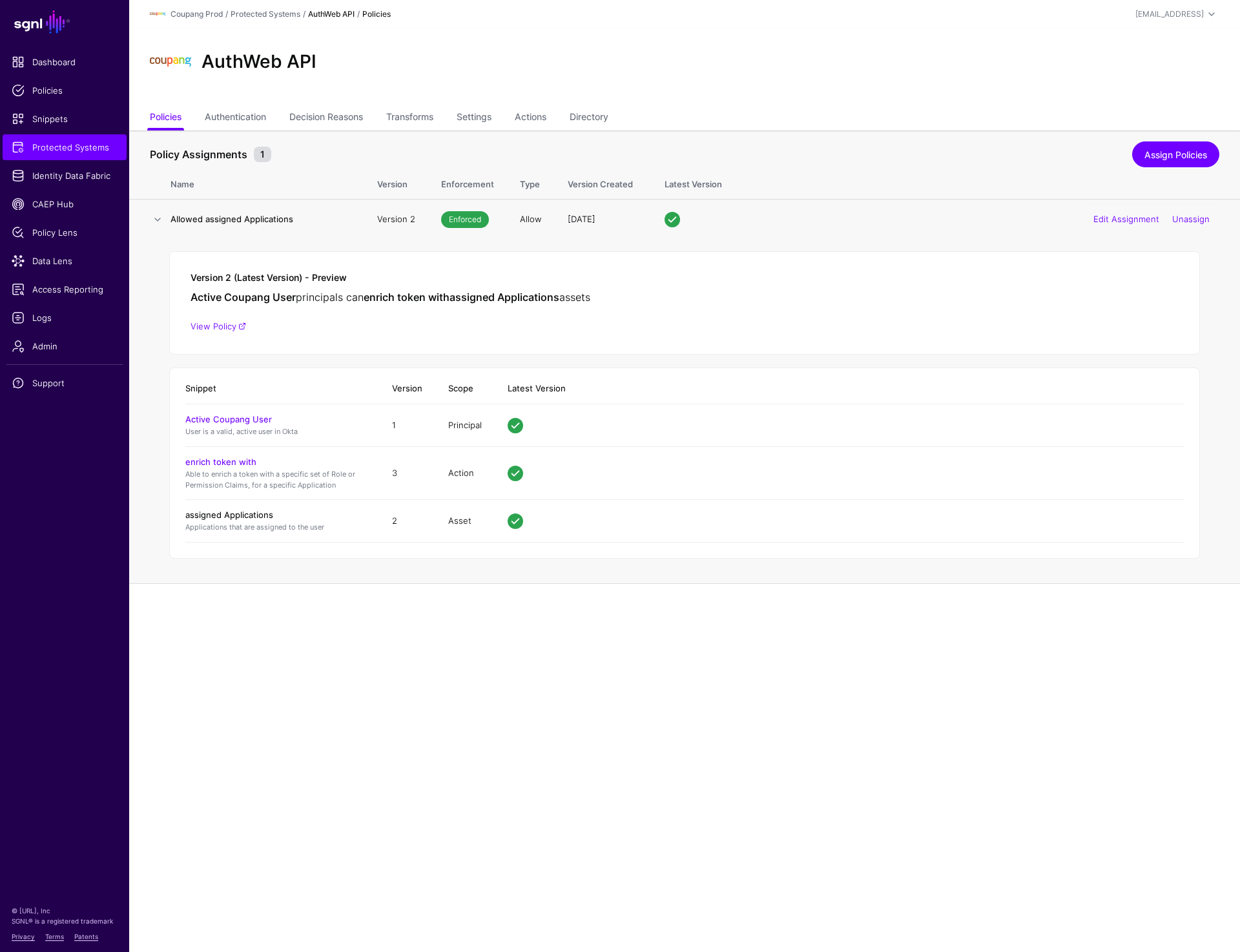
click at [227, 509] on link "assigned Applications" at bounding box center [229, 514] width 88 height 10
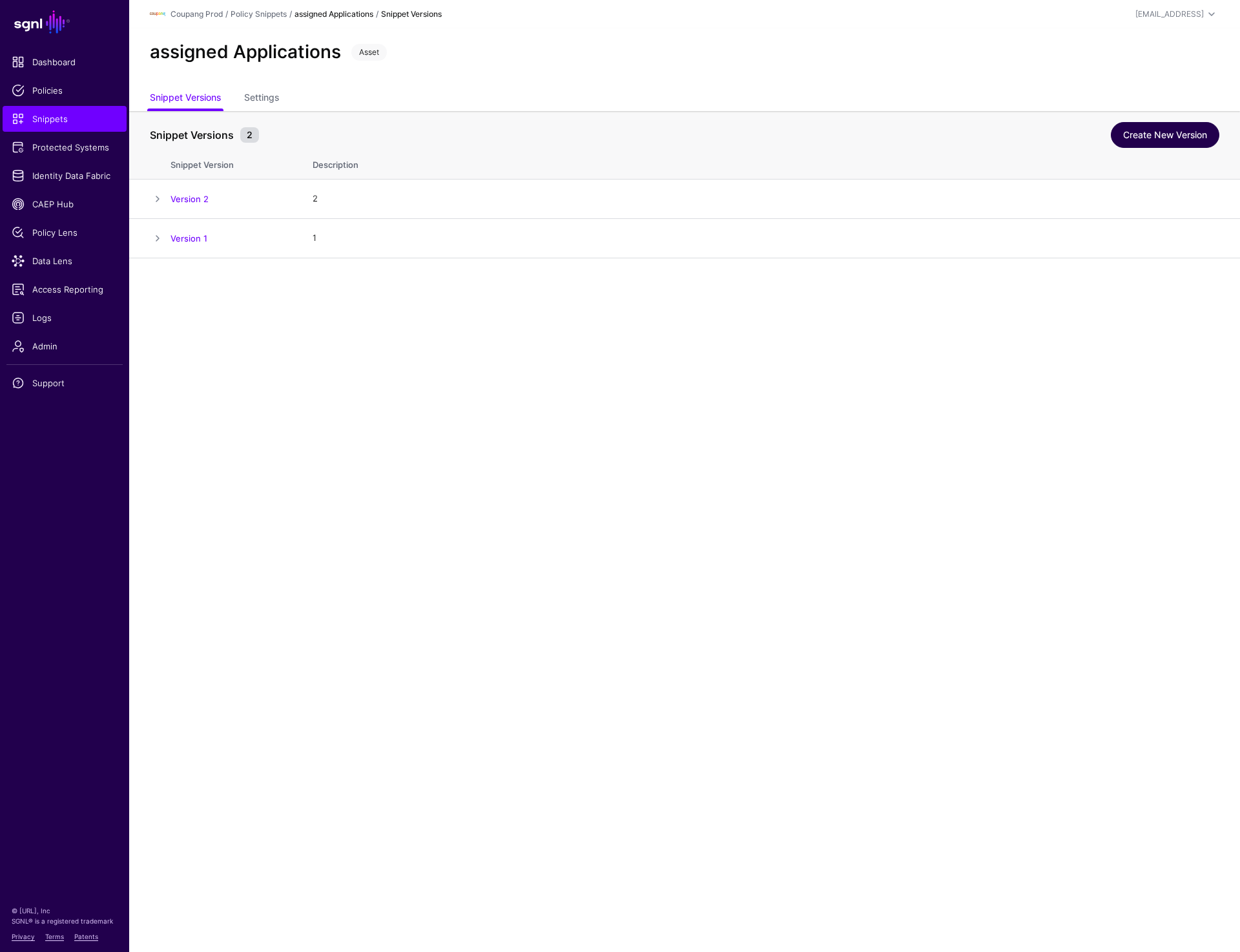
click at [1134, 133] on link "Create New Version" at bounding box center [1165, 134] width 108 height 26
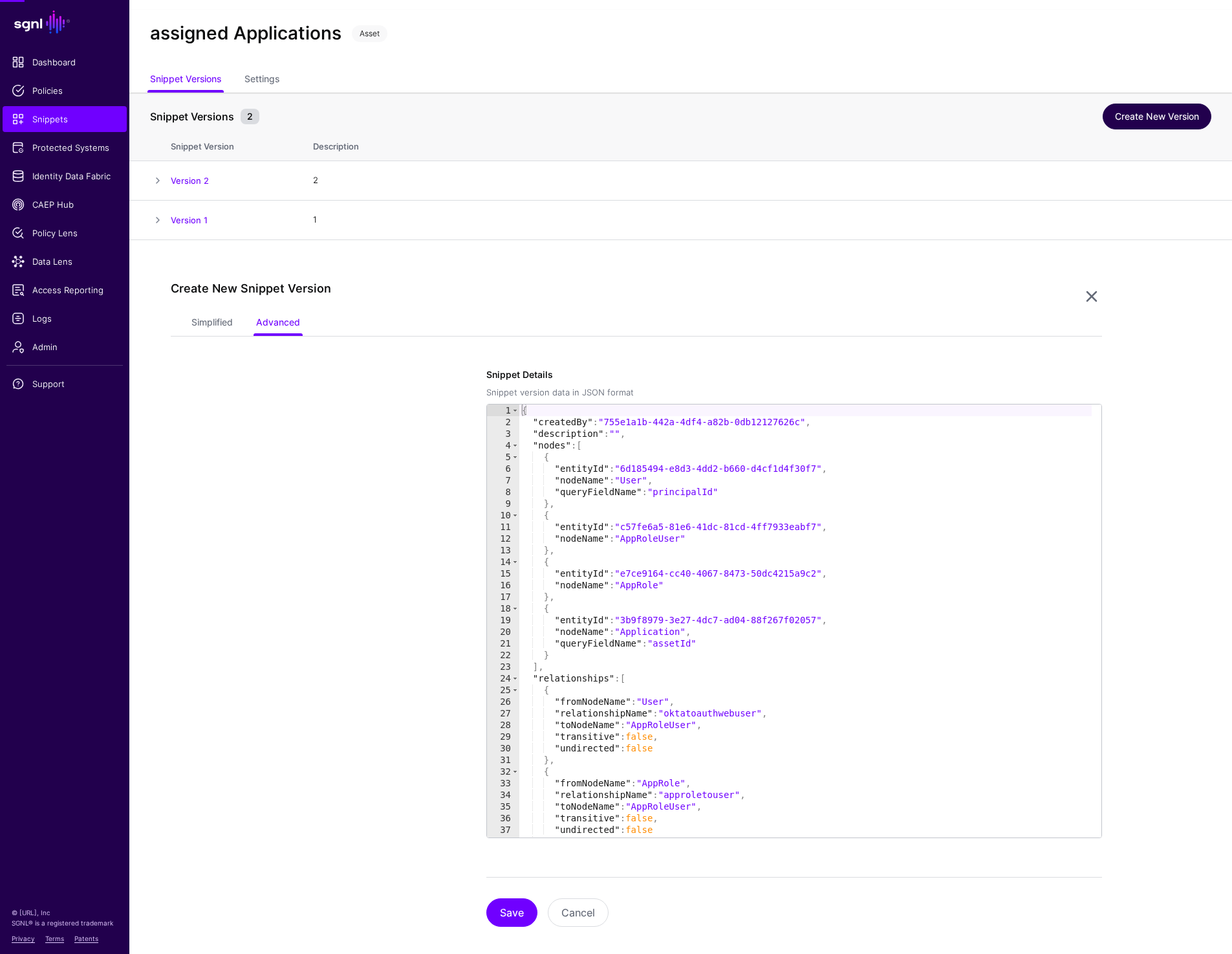
scroll to position [33, 0]
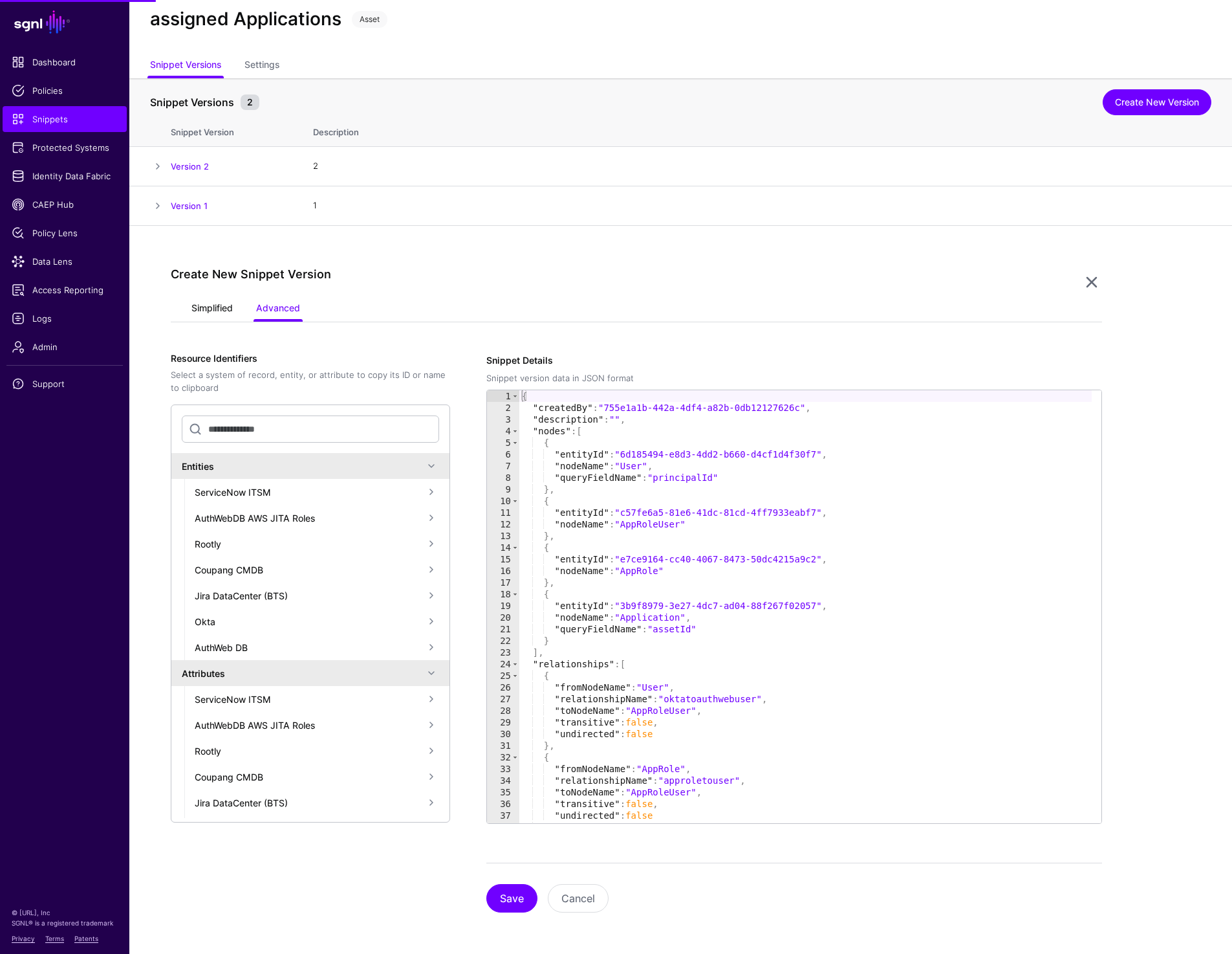
click at [210, 315] on link "Simplified" at bounding box center [212, 309] width 41 height 25
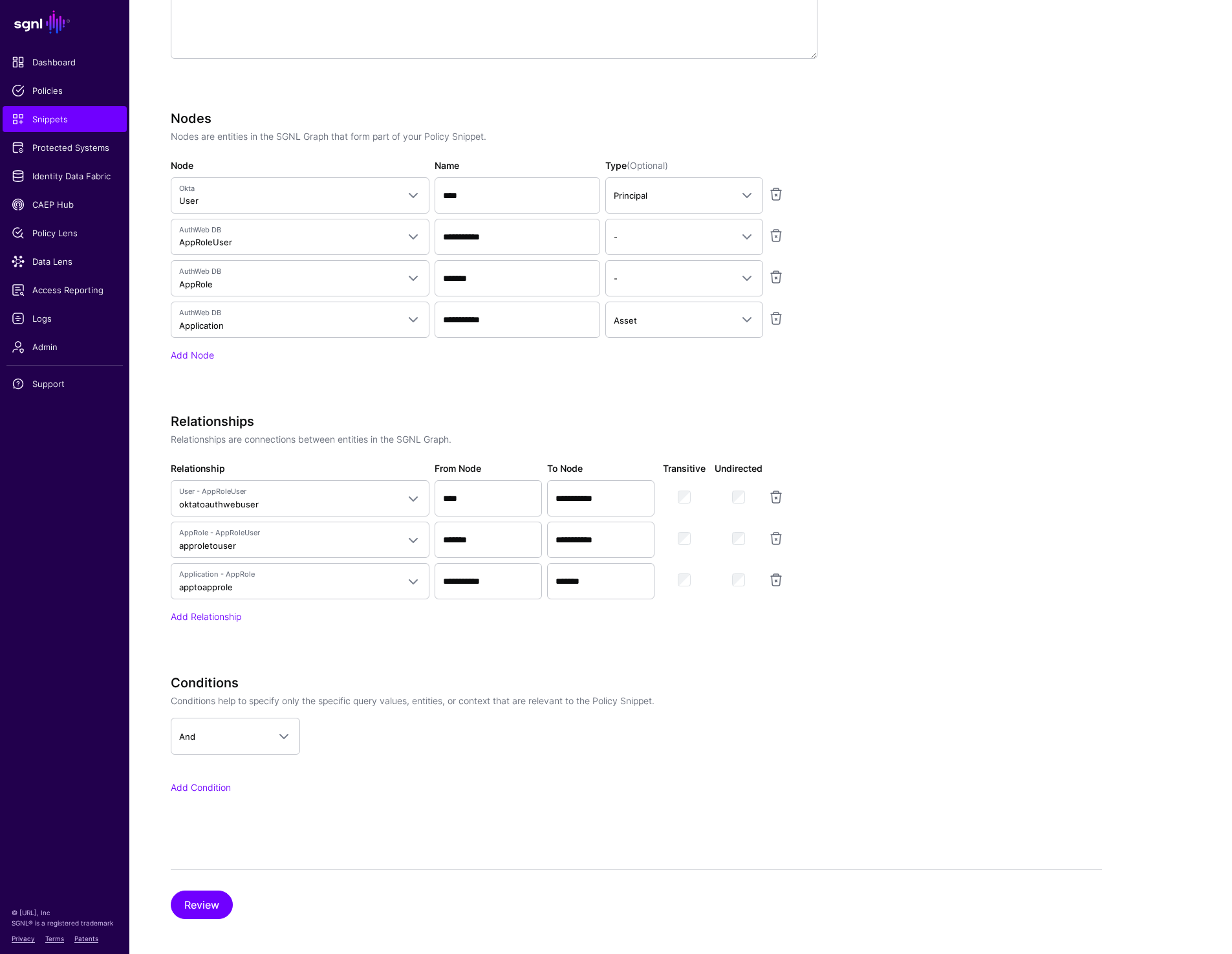
scroll to position [521, 0]
click at [289, 732] on span at bounding box center [283, 736] width 15 height 15
click at [524, 807] on div "Conditions Conditions help to specify only the specific query values, entities,…" at bounding box center [494, 752] width 646 height 155
click at [57, 119] on span "Snippets" at bounding box center [64, 119] width 106 height 13
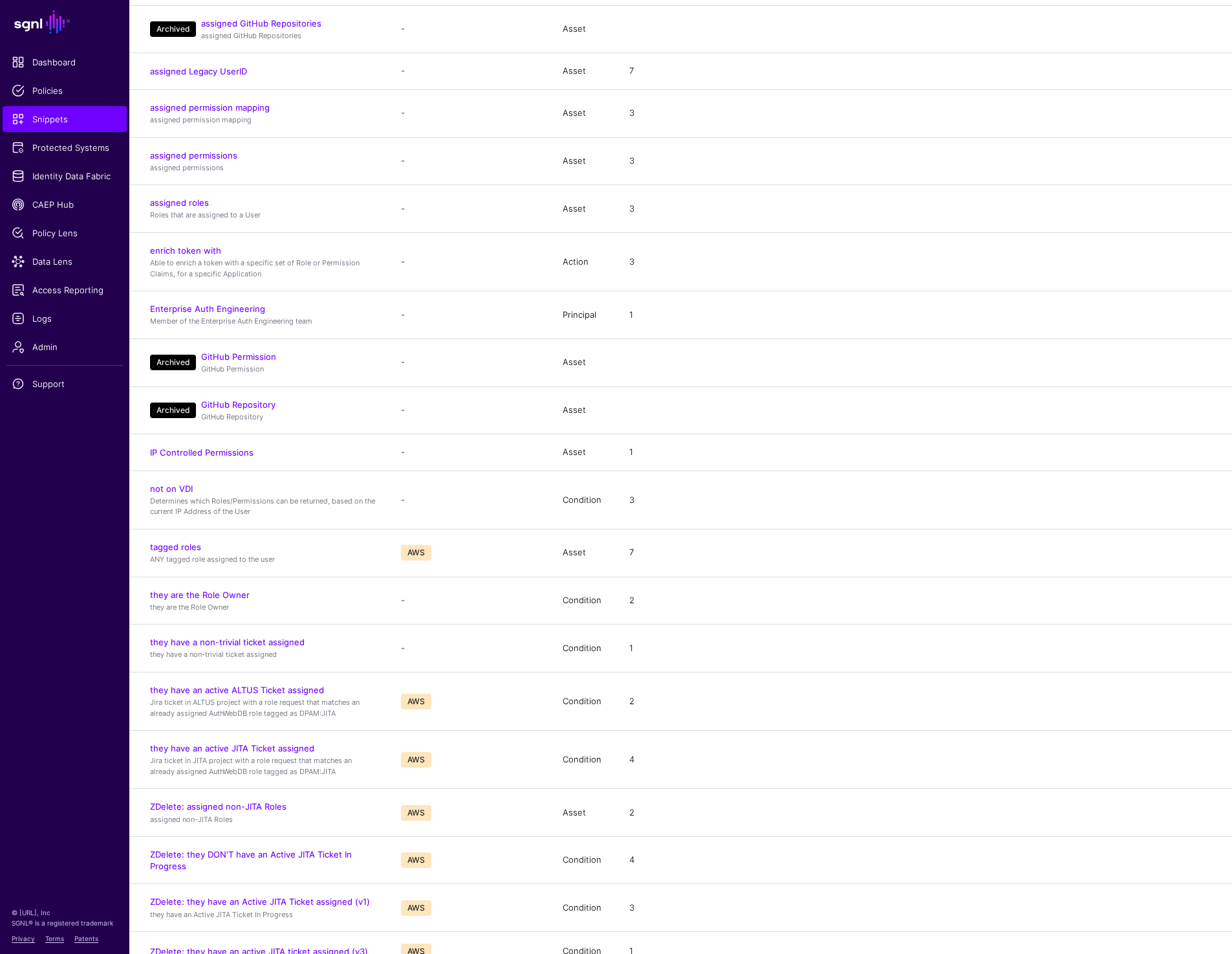
scroll to position [627, 0]
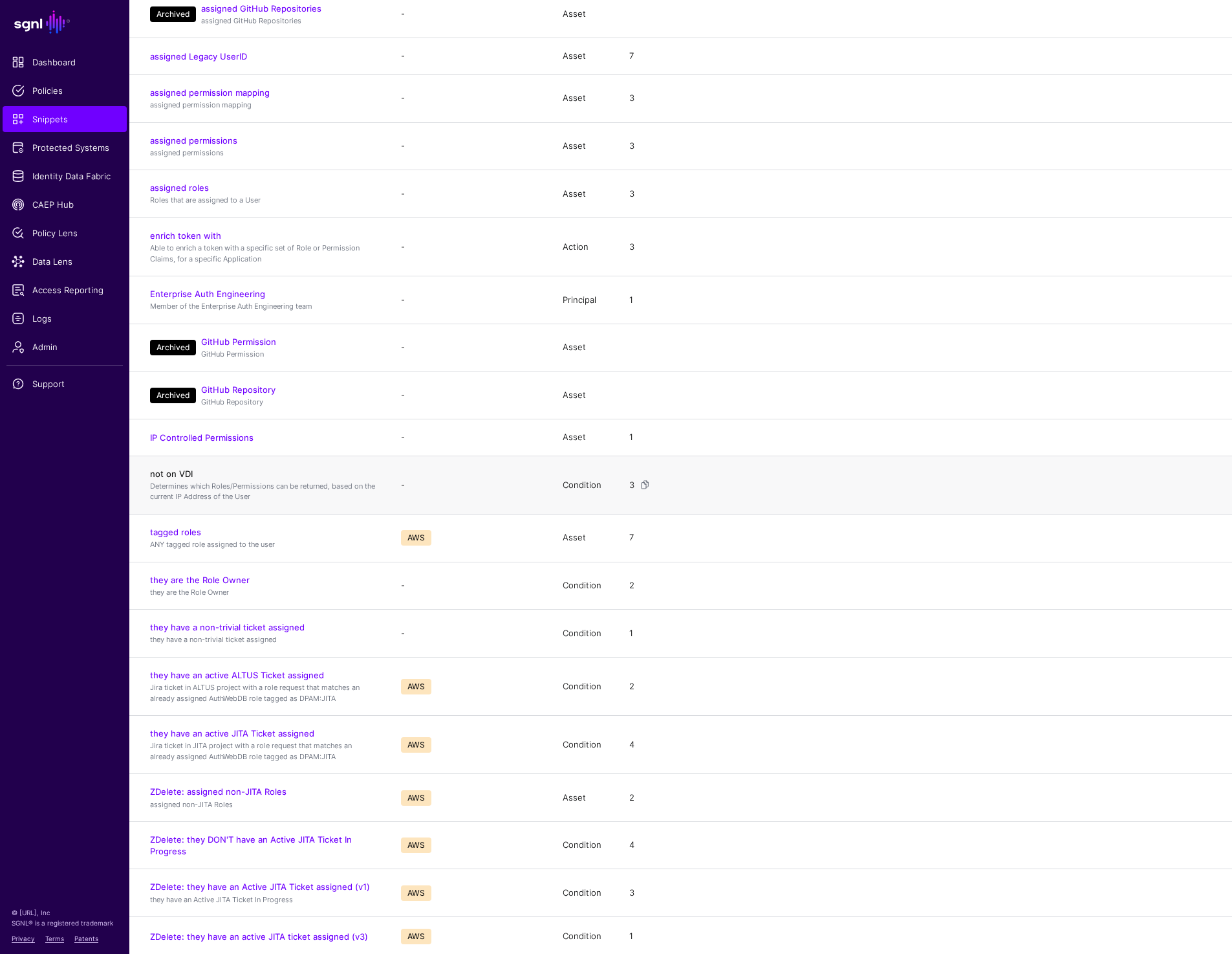
click at [169, 469] on link "not on VDI" at bounding box center [171, 473] width 42 height 10
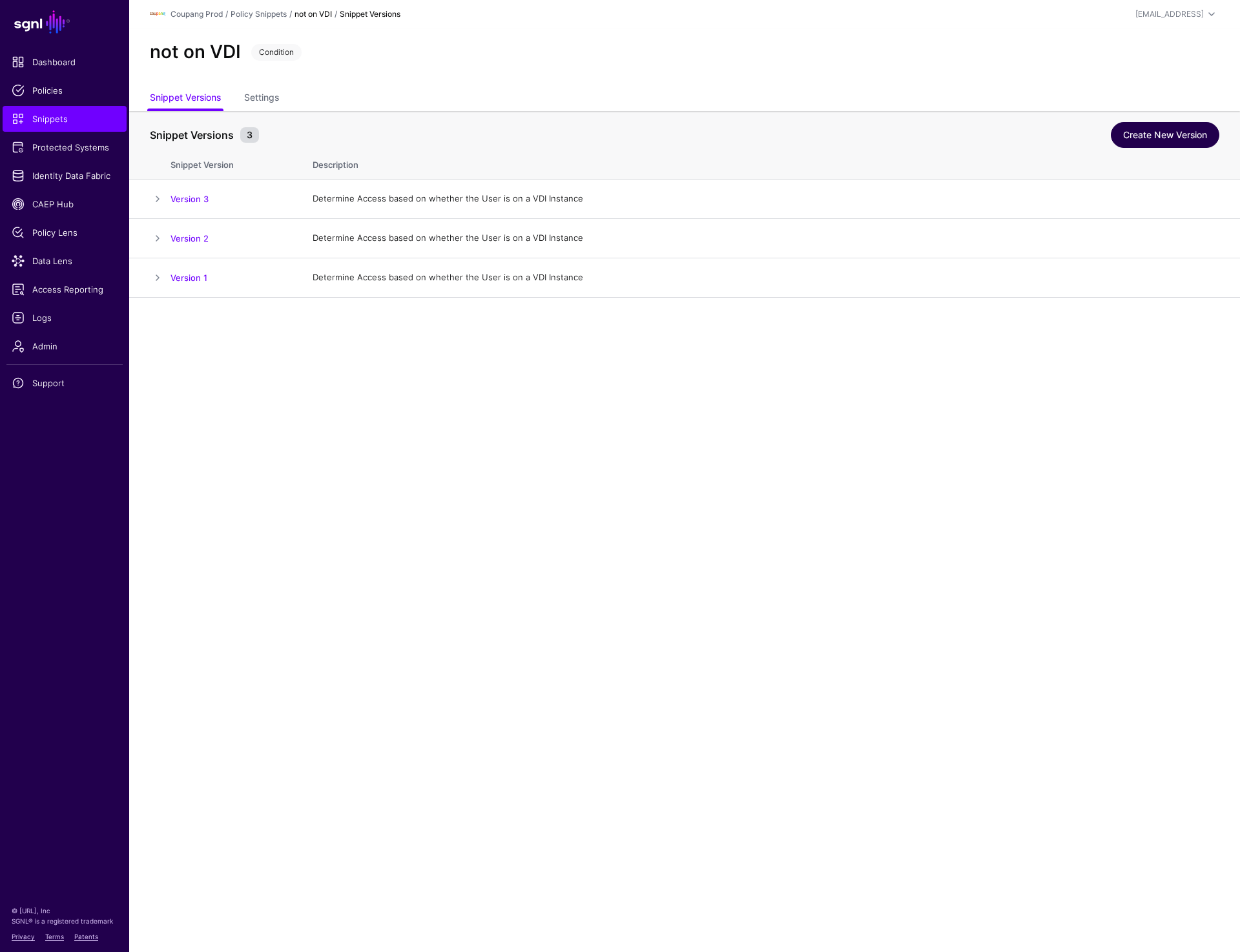
click at [1140, 147] on link "Create New Version" at bounding box center [1165, 134] width 108 height 26
click at [1180, 127] on link "Create New Version" at bounding box center [1165, 134] width 108 height 26
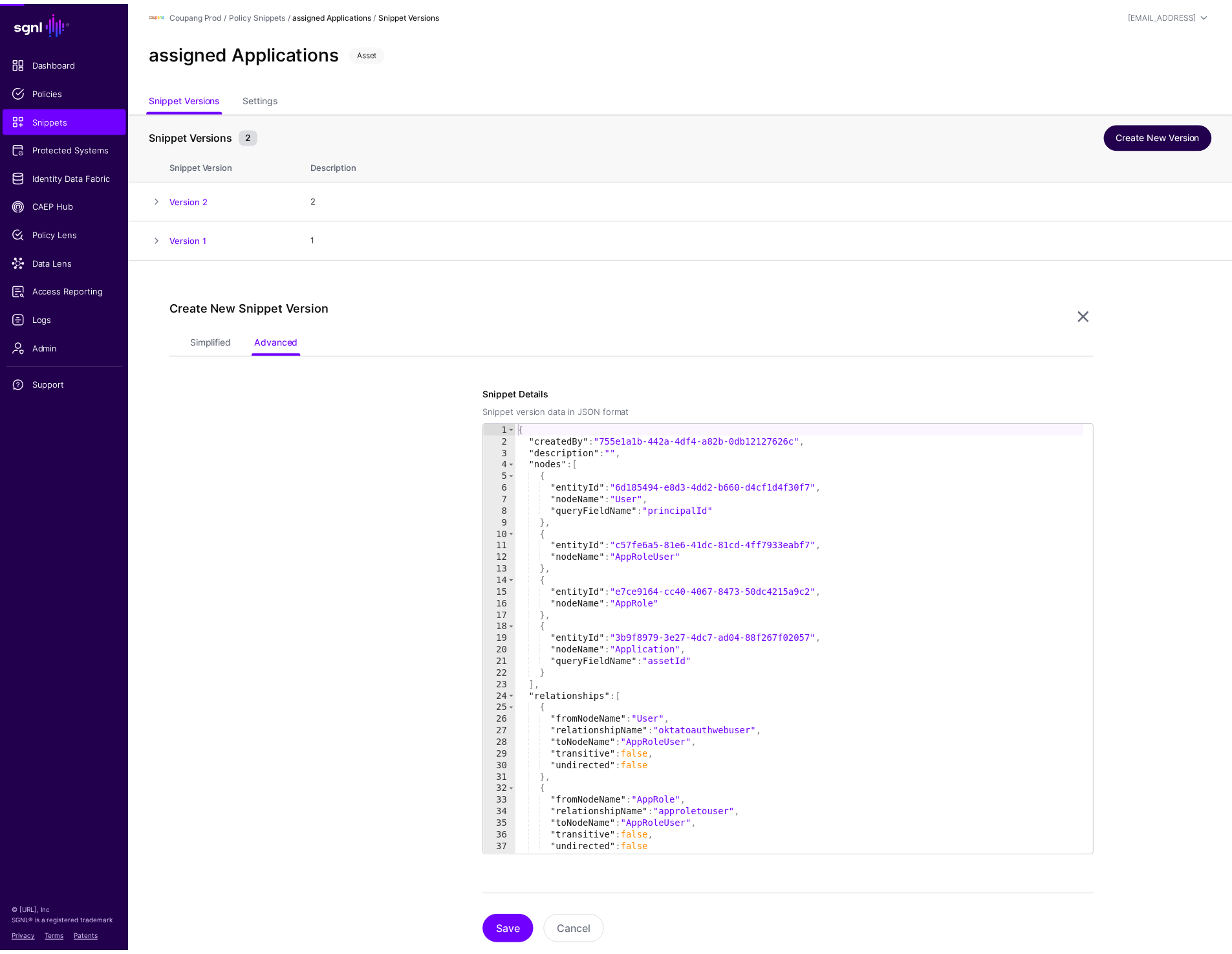
scroll to position [33, 0]
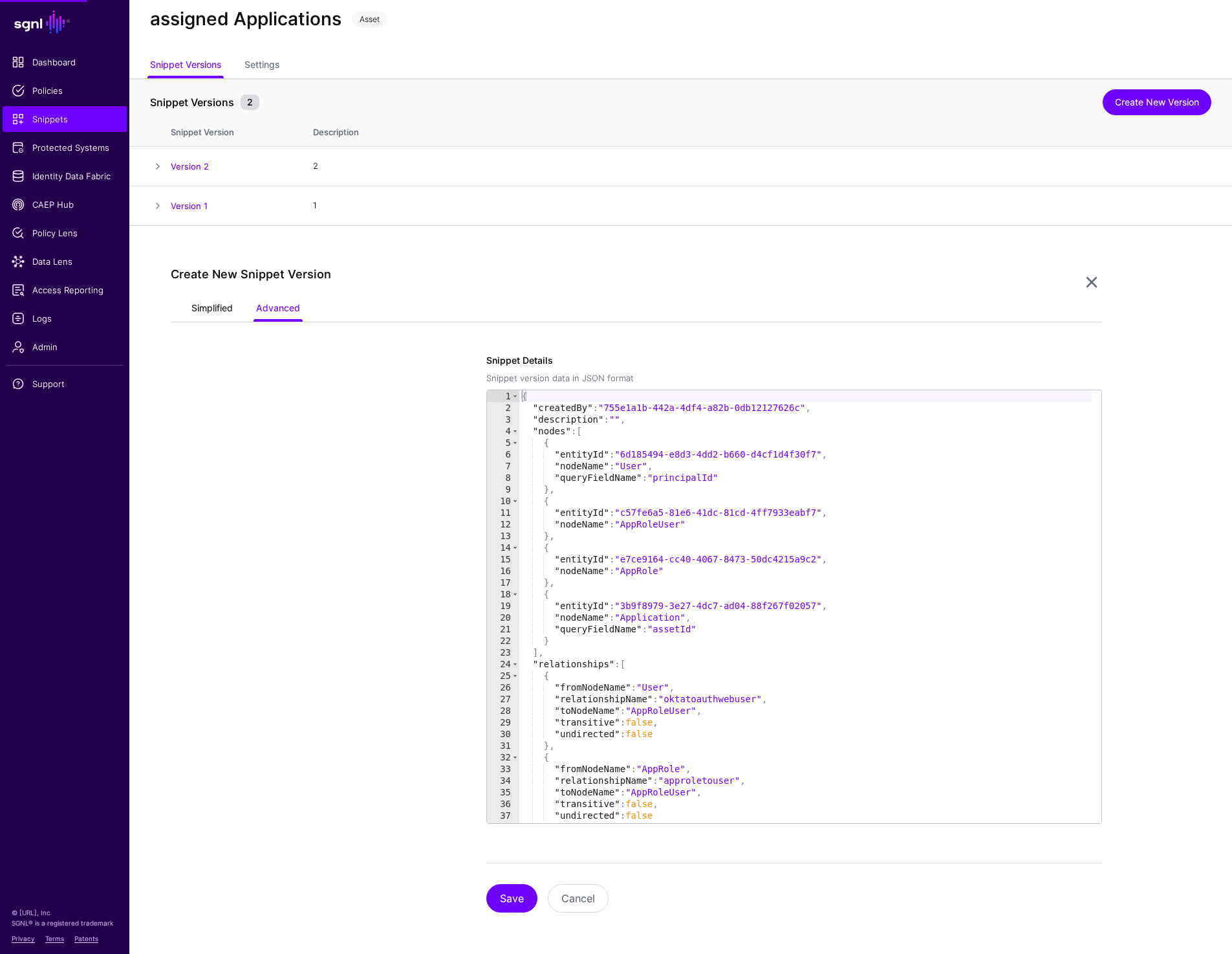
click at [199, 301] on link "Simplified" at bounding box center [212, 309] width 41 height 25
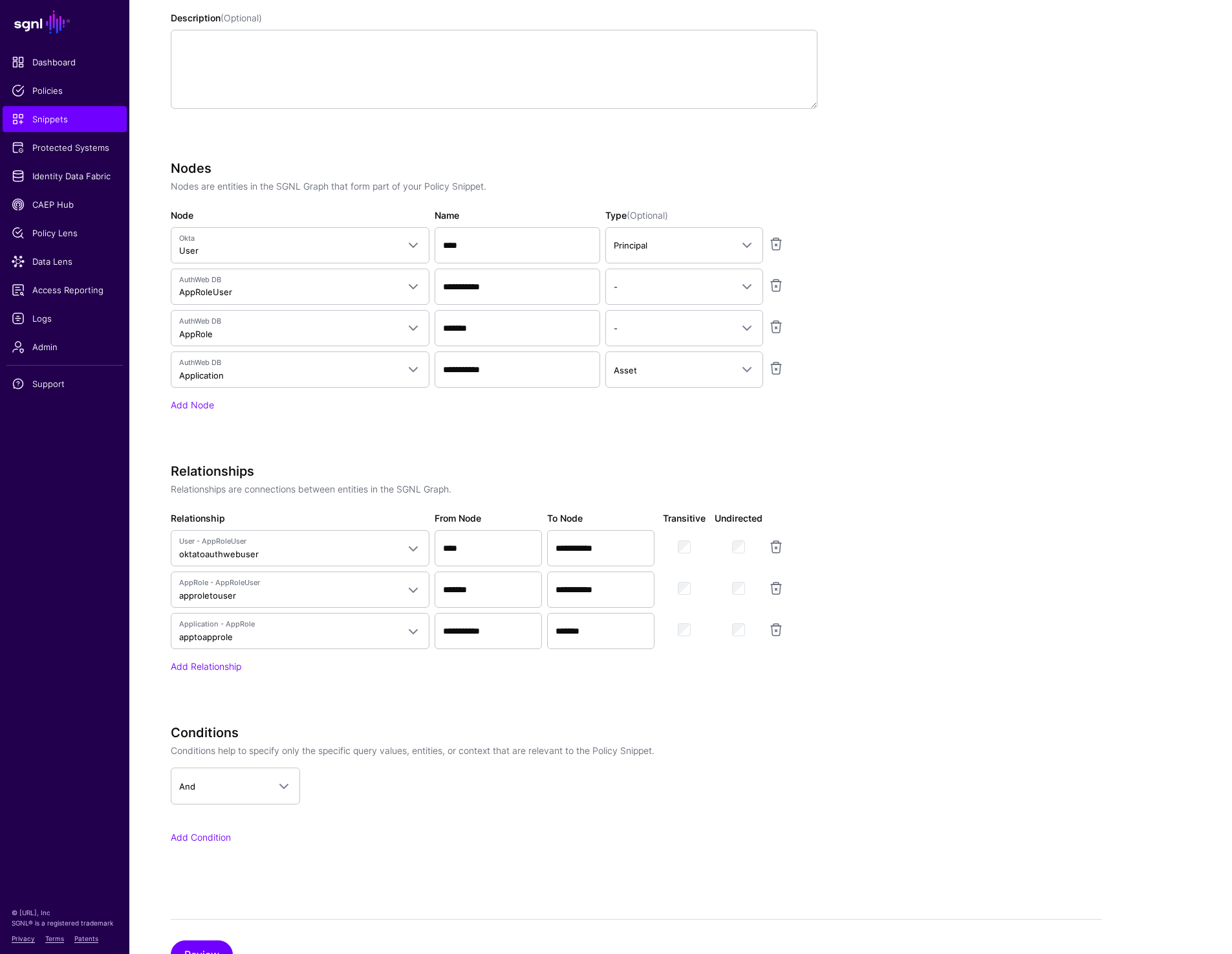
scroll to position [525, 0]
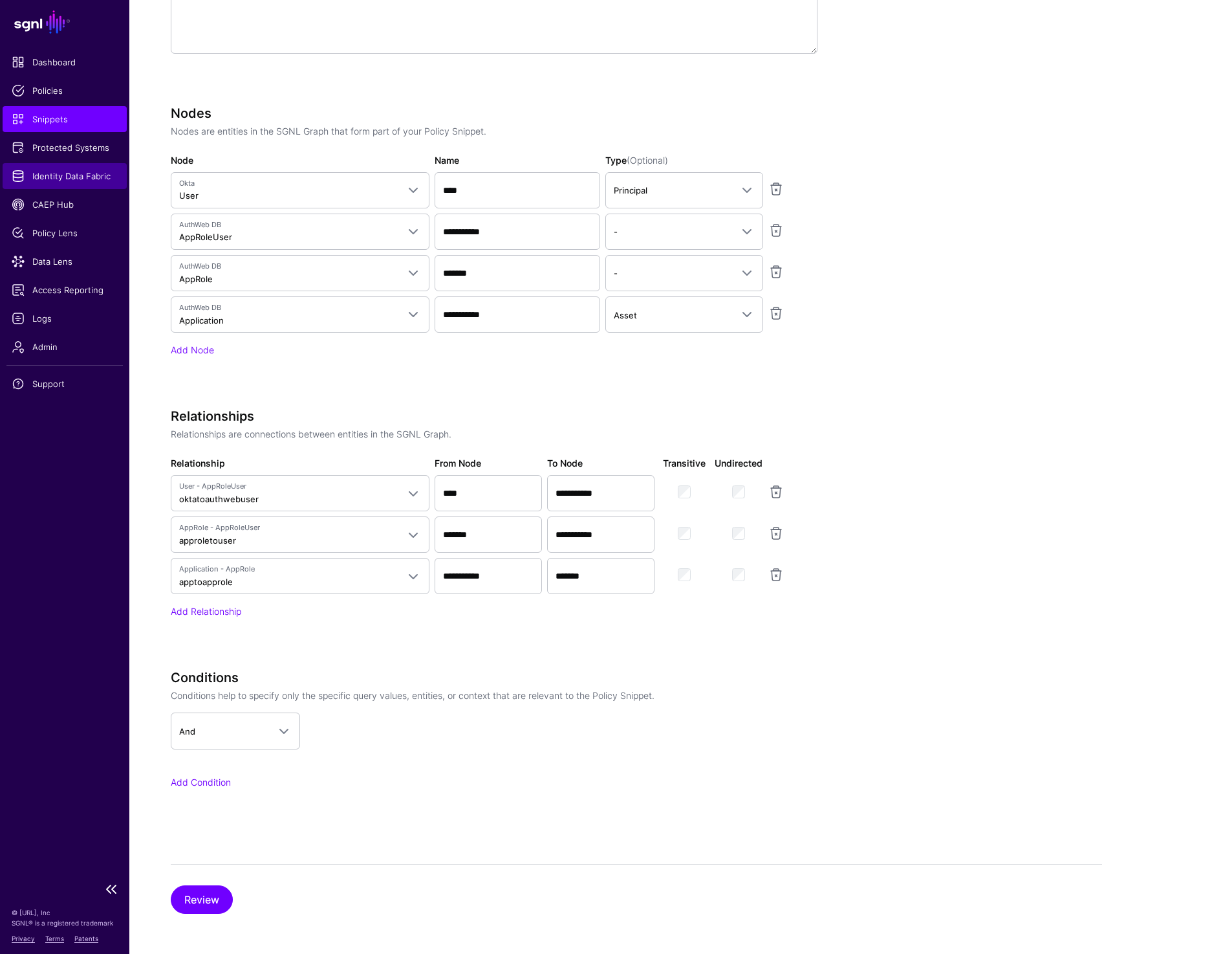
click at [67, 174] on span "Identity Data Fabric" at bounding box center [64, 175] width 106 height 13
